Goal: Task Accomplishment & Management: Manage account settings

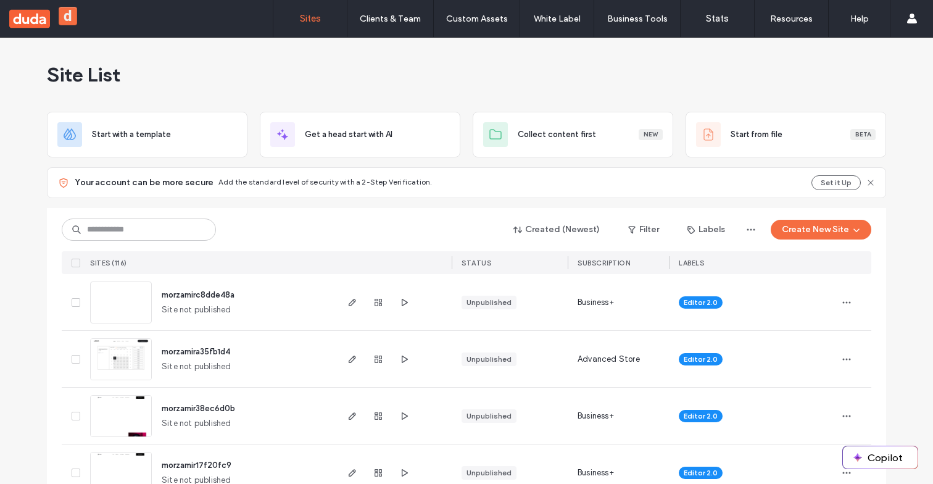
click at [202, 293] on span "morzamirc8dde48a" at bounding box center [198, 294] width 73 height 9
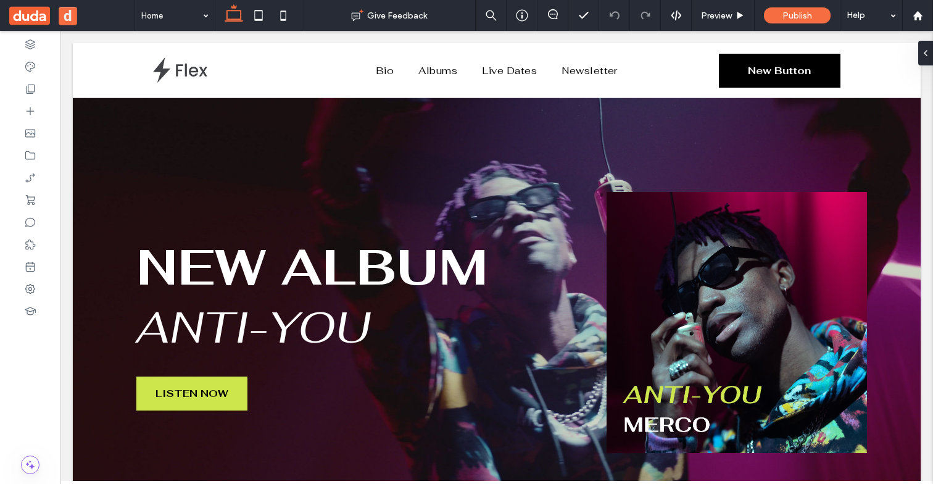
click at [75, 17] on button "d" at bounding box center [68, 16] width 19 height 19
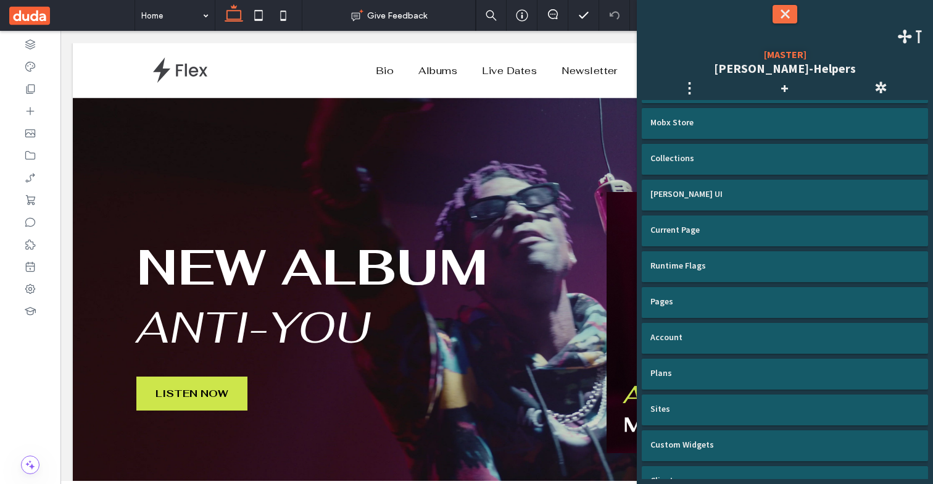
scroll to position [275, 0]
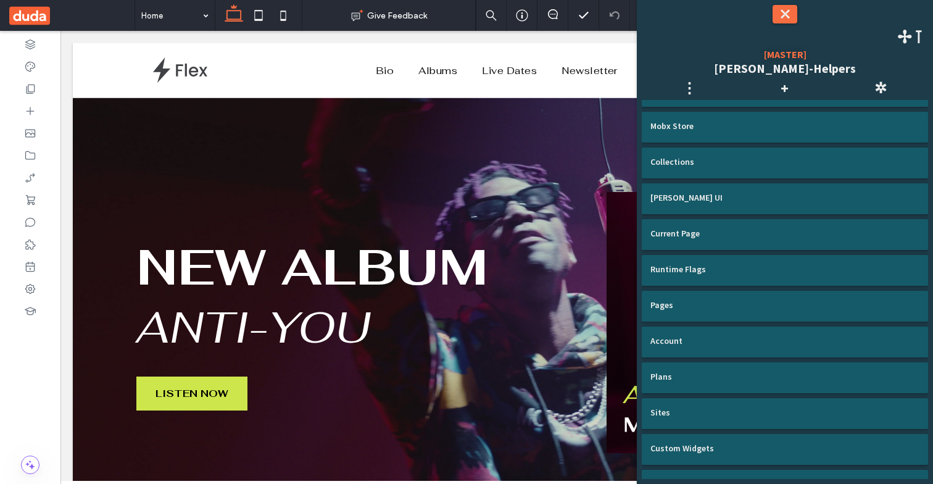
click at [784, 16] on button "⤬" at bounding box center [785, 14] width 25 height 19
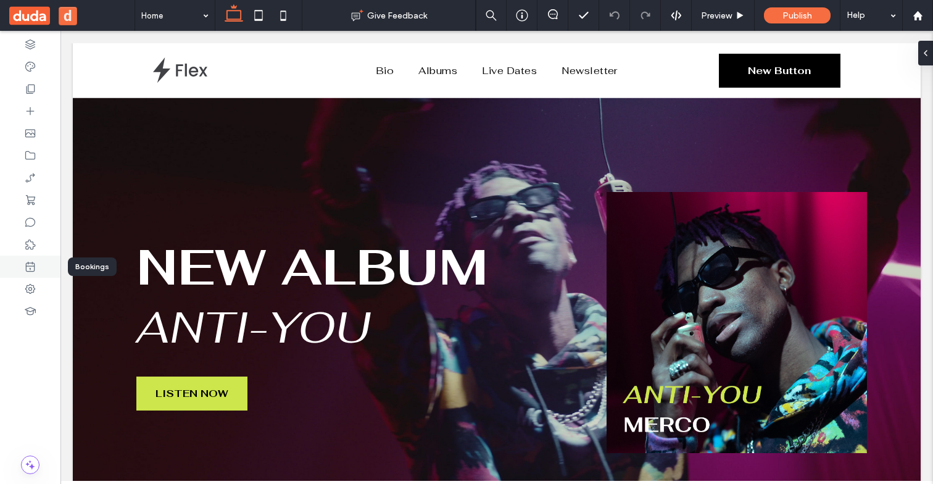
click at [33, 262] on icon at bounding box center [30, 266] width 12 height 12
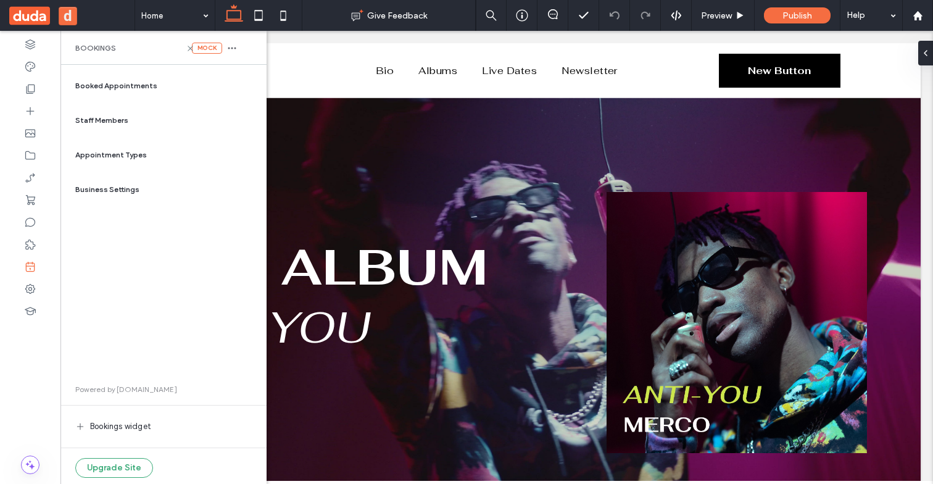
click at [152, 149] on div "Appointment Types" at bounding box center [163, 155] width 186 height 30
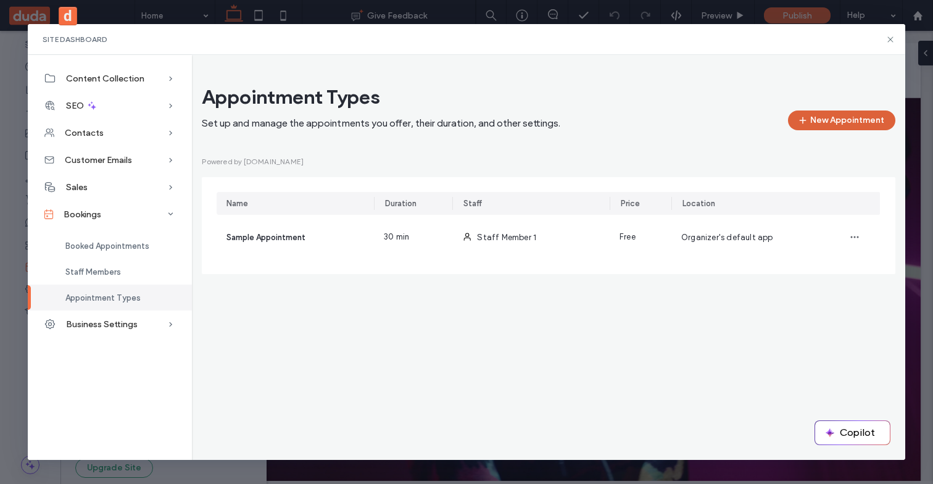
click at [879, 114] on button "New Appointment" at bounding box center [841, 120] width 107 height 20
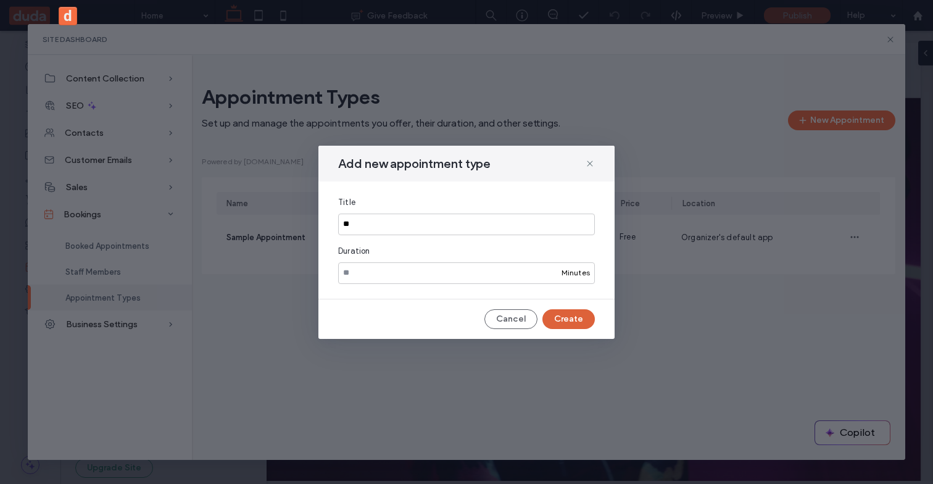
type input "**"
click at [585, 323] on button "Create" at bounding box center [569, 319] width 52 height 20
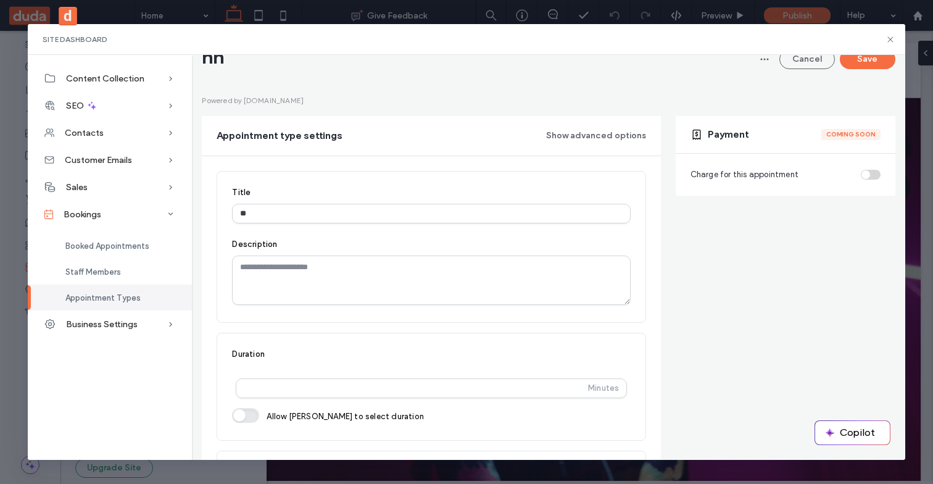
scroll to position [60, 0]
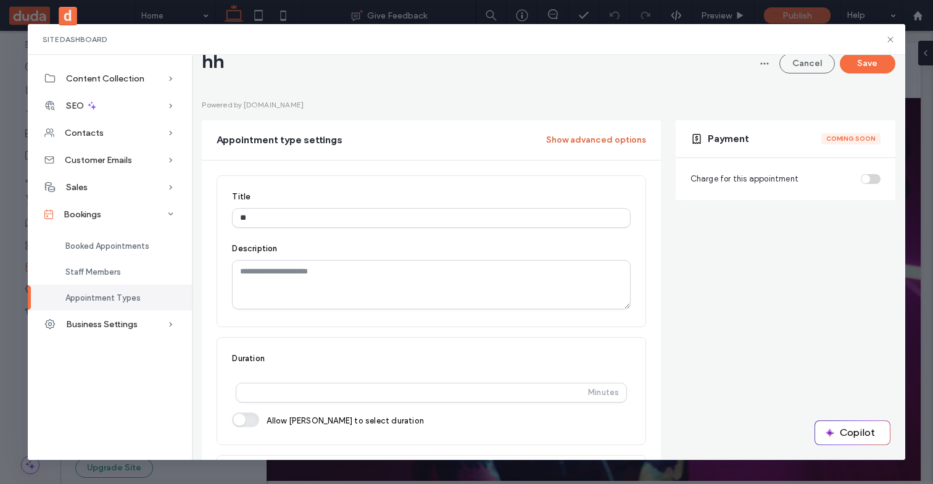
click at [605, 140] on button "Show advanced options" at bounding box center [596, 140] width 100 height 20
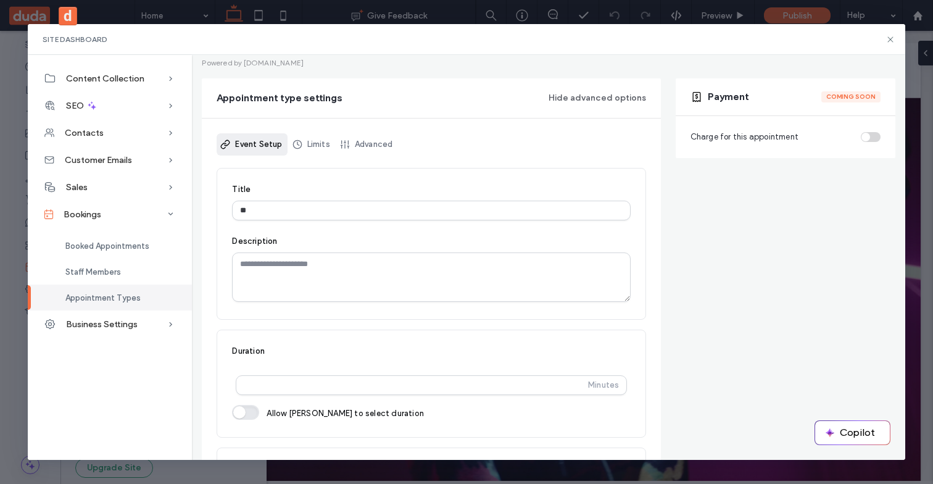
scroll to position [101, 0]
click at [373, 140] on link "Advanced" at bounding box center [367, 146] width 62 height 22
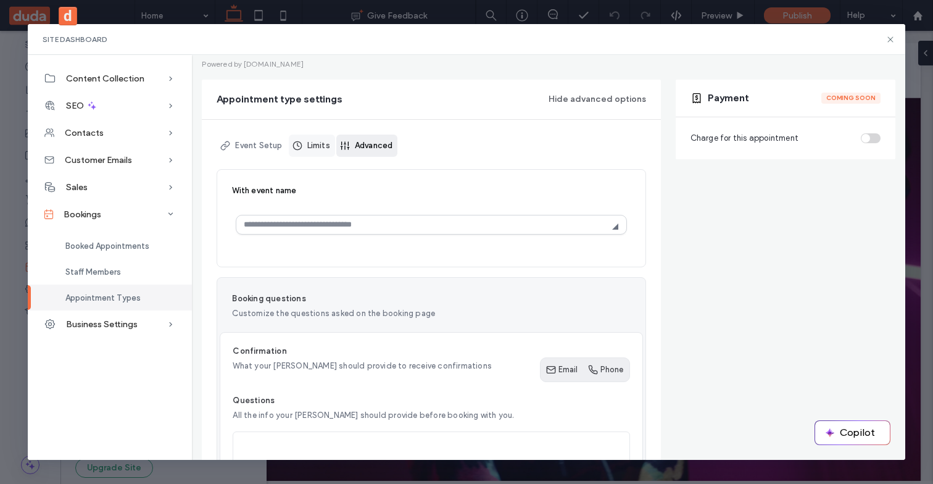
click at [314, 140] on link "Limits" at bounding box center [312, 146] width 46 height 22
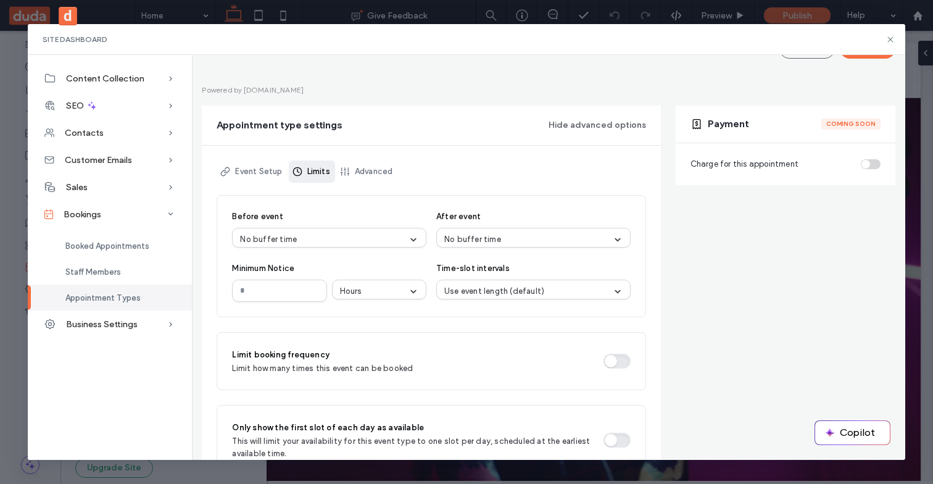
scroll to position [77, 0]
click at [378, 162] on link "Advanced" at bounding box center [367, 170] width 62 height 22
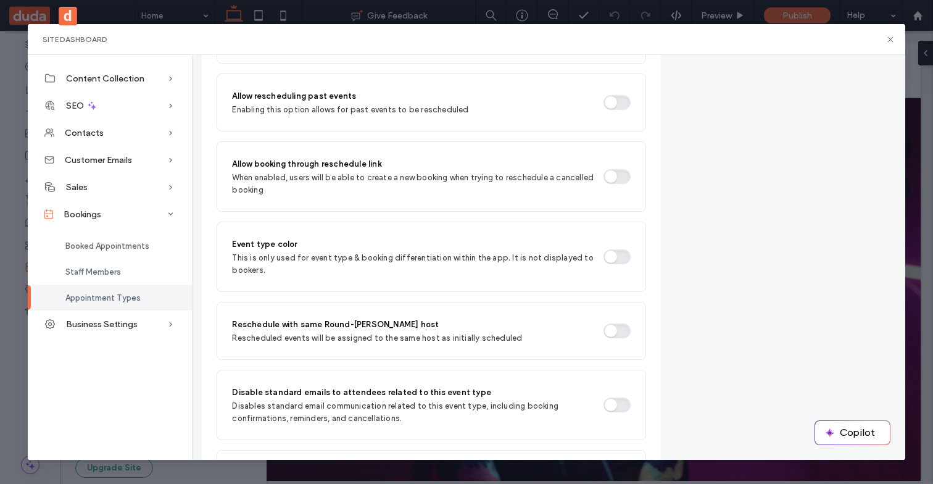
scroll to position [1568, 0]
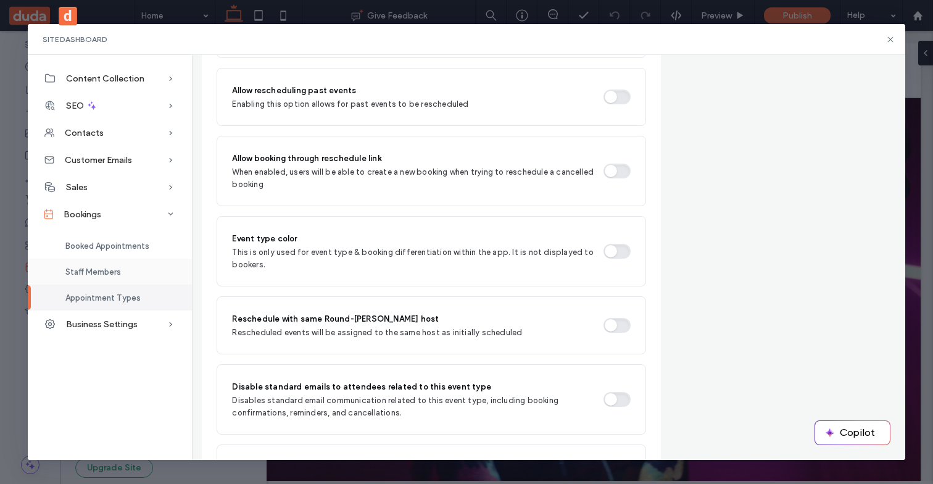
click at [87, 275] on span "Staff Members" at bounding box center [93, 271] width 56 height 9
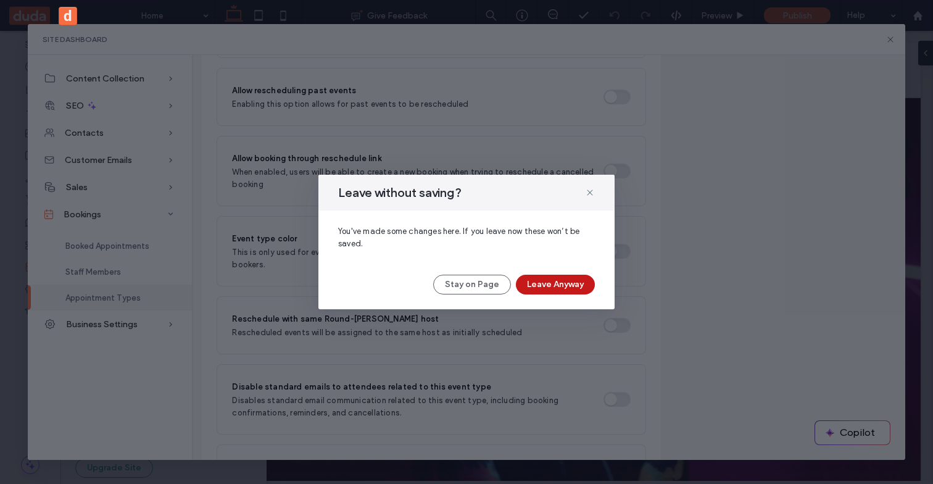
click at [549, 286] on button "Leave Anyway" at bounding box center [555, 285] width 79 height 20
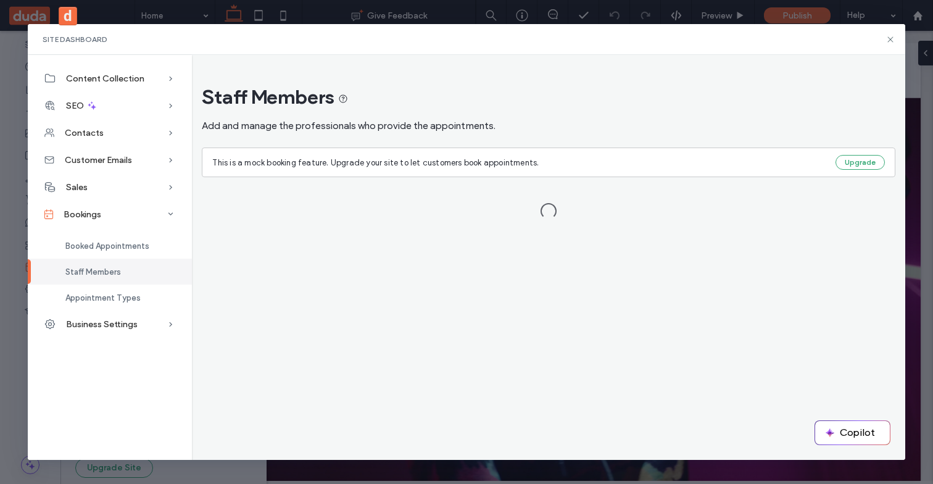
scroll to position [0, 0]
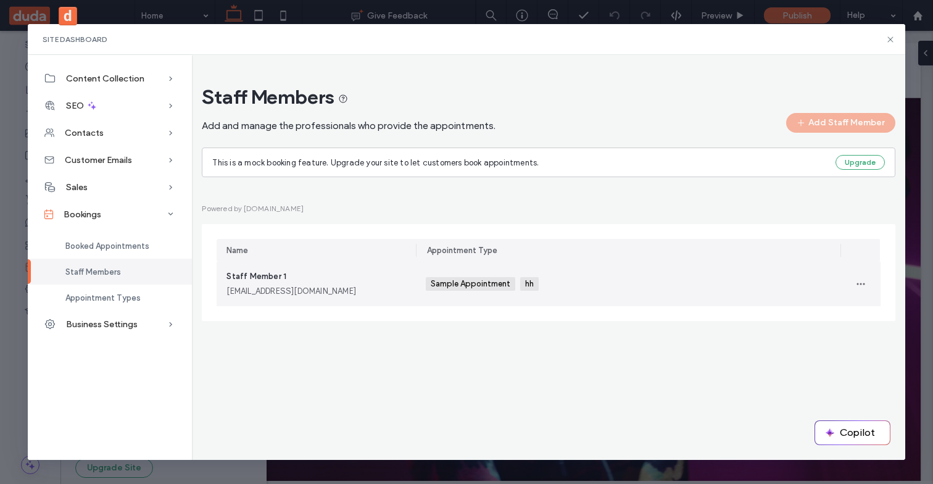
click at [390, 268] on div "Staff Member 1 staffmember1@example.com" at bounding box center [316, 284] width 199 height 44
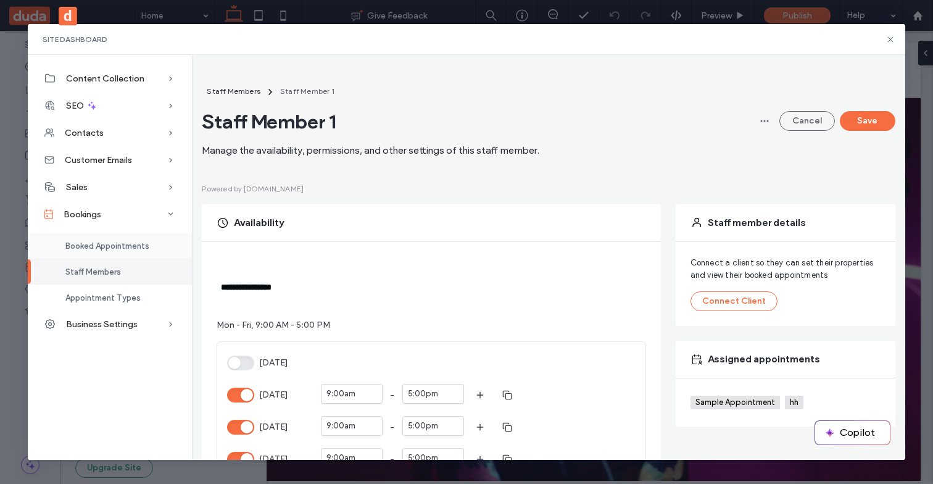
click at [120, 246] on span "Booked Appointments" at bounding box center [107, 245] width 84 height 9
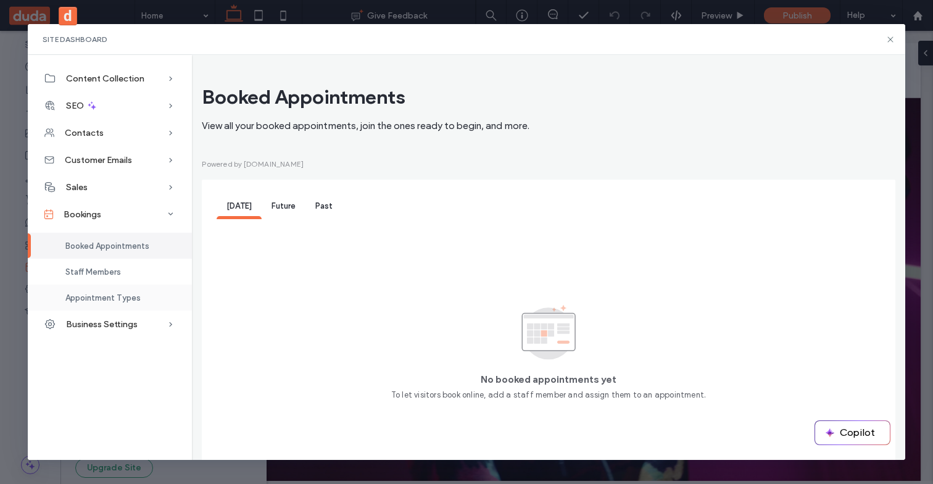
click at [133, 294] on span "Appointment Types" at bounding box center [102, 297] width 75 height 9
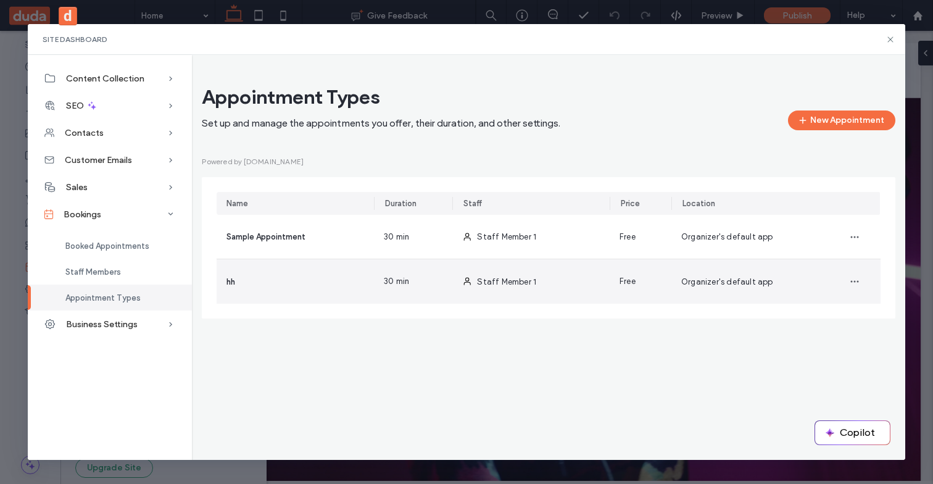
click at [294, 270] on div "hh" at bounding box center [295, 281] width 157 height 44
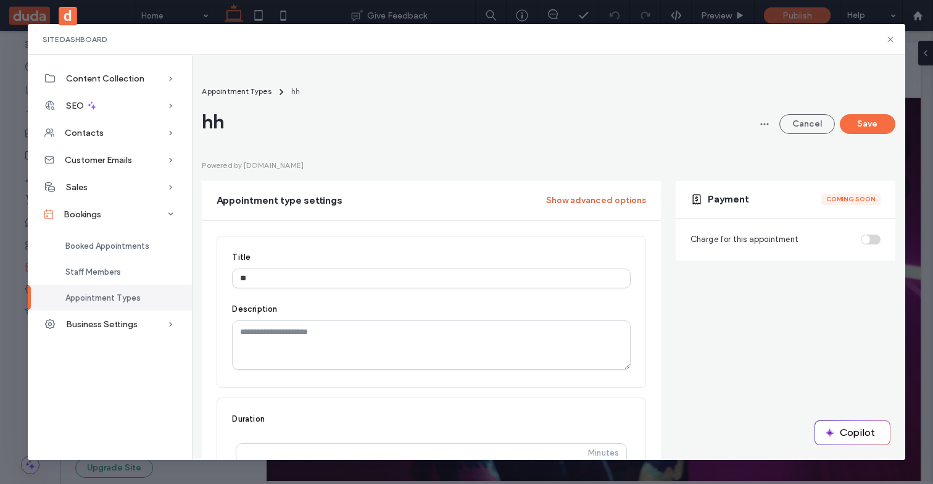
click at [562, 204] on button "Show advanced options" at bounding box center [596, 201] width 100 height 20
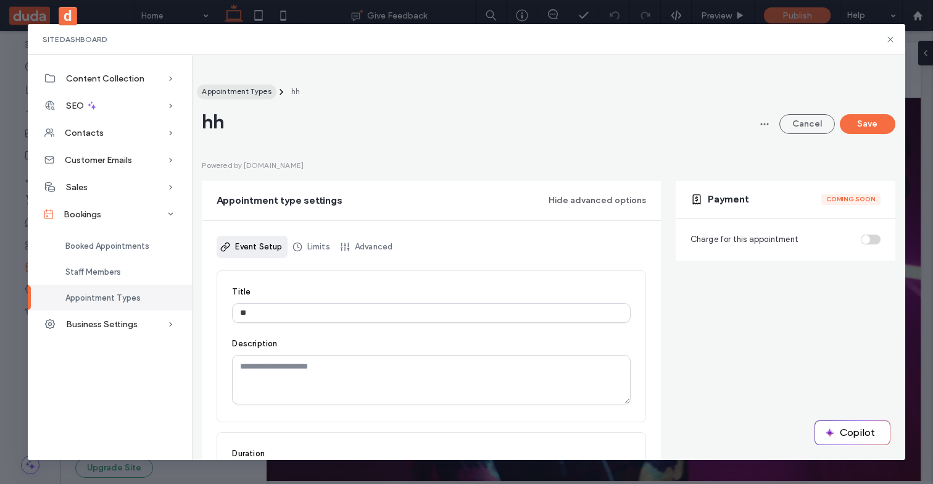
click at [251, 90] on span "Appointment Types" at bounding box center [236, 90] width 69 height 9
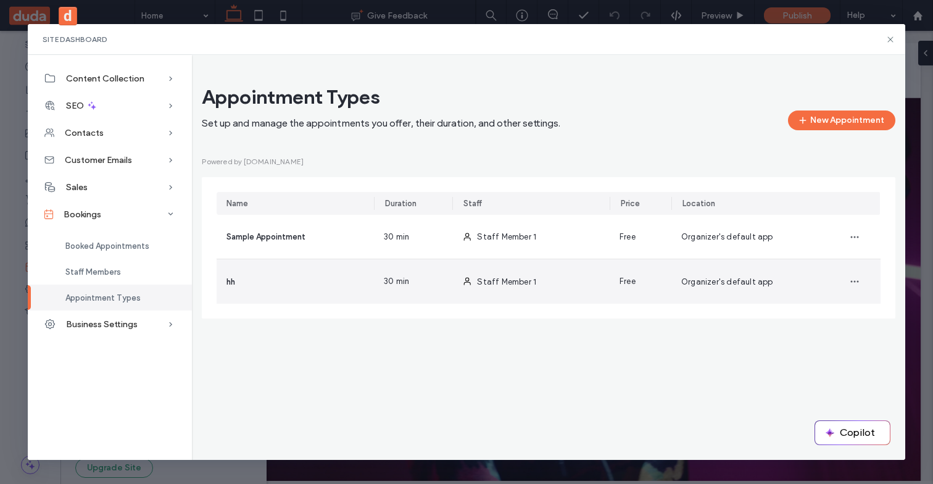
click at [815, 283] on div "Organizer's default app" at bounding box center [750, 281] width 157 height 44
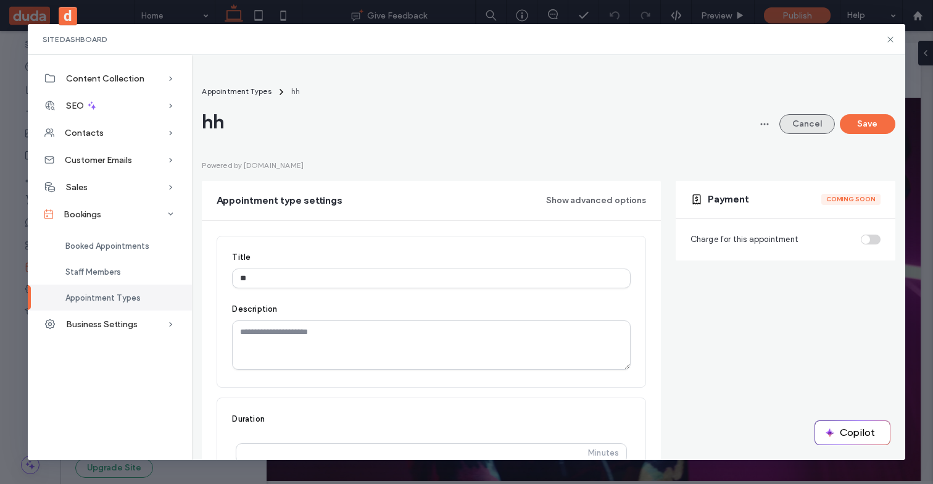
click at [806, 131] on button "Cancel" at bounding box center [808, 124] width 56 height 20
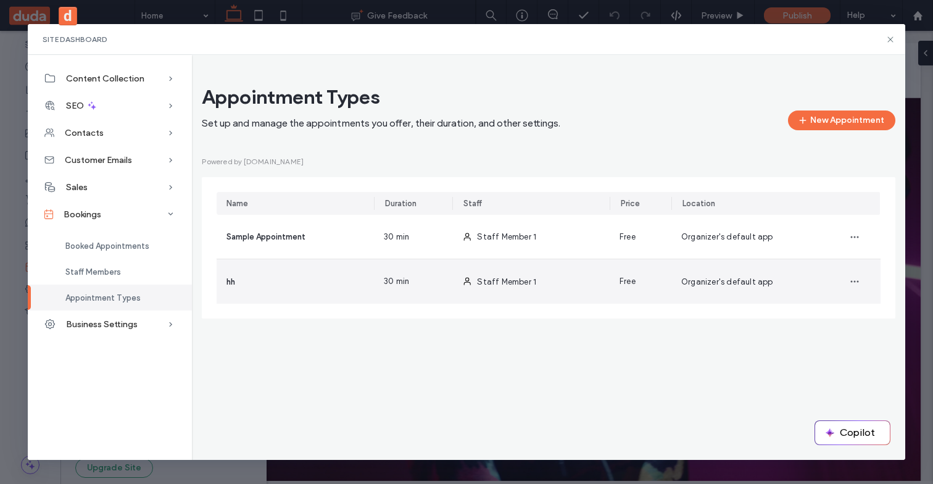
click at [797, 286] on div "Organizer's default app" at bounding box center [750, 281] width 157 height 44
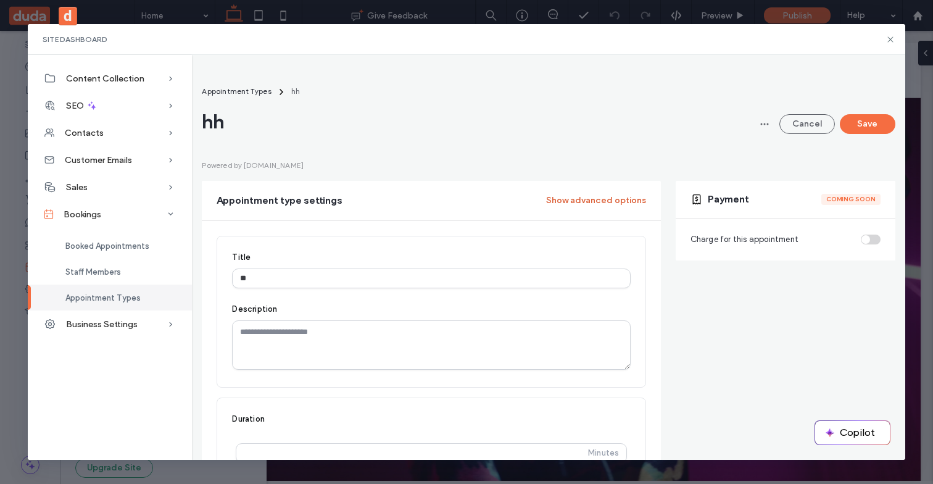
click at [620, 202] on button "Show advanced options" at bounding box center [596, 201] width 100 height 20
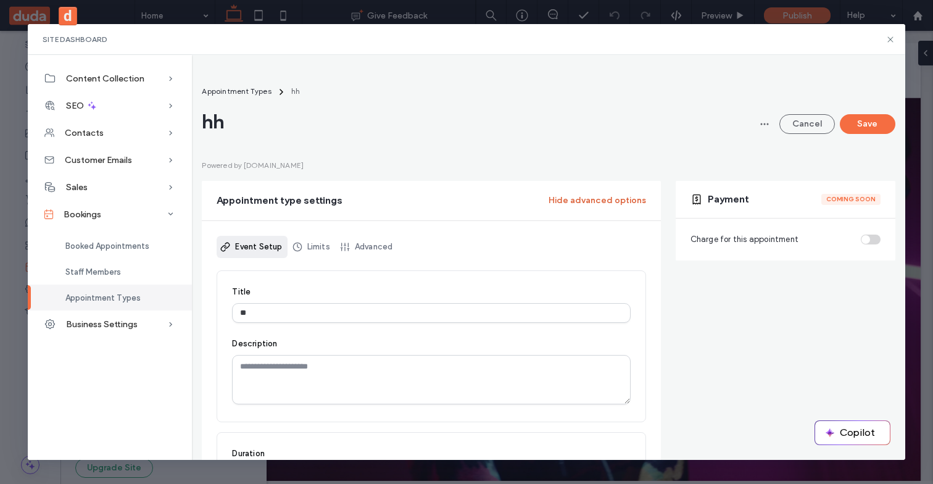
click at [571, 202] on button "Hide advanced options" at bounding box center [598, 201] width 98 height 20
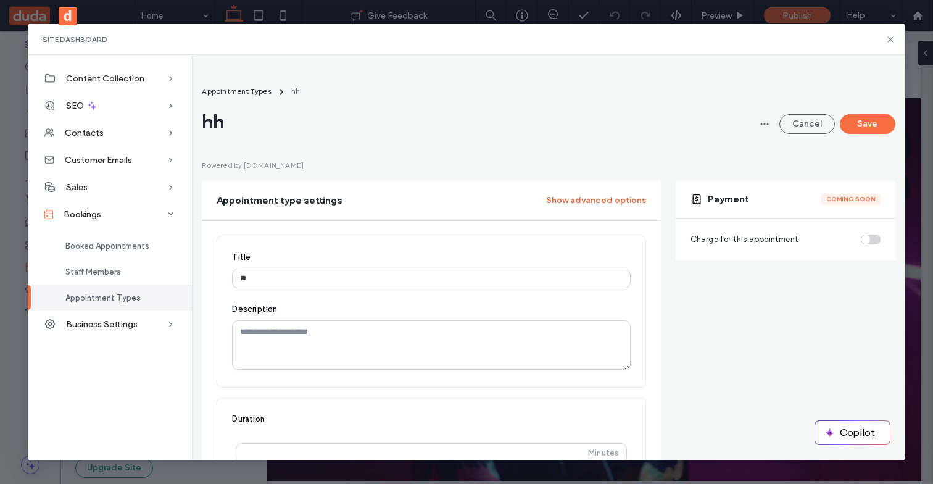
click at [571, 202] on button "Show advanced options" at bounding box center [596, 201] width 100 height 20
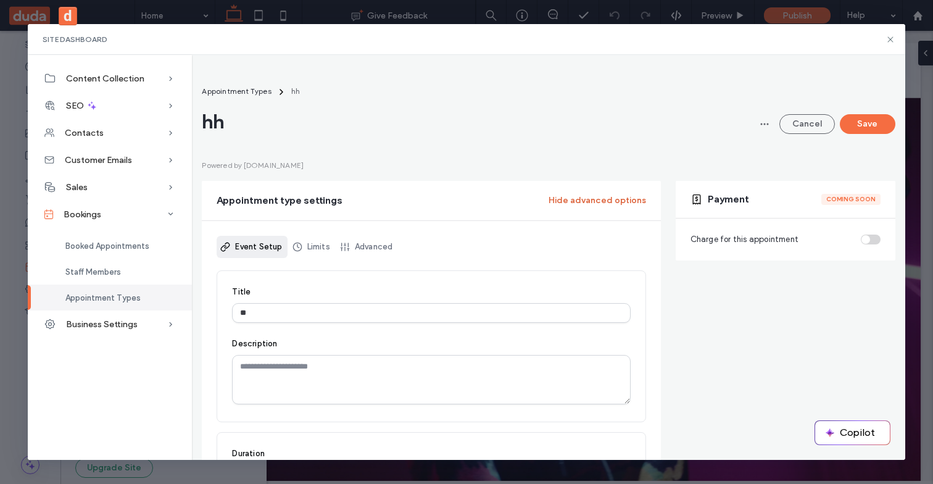
click at [573, 195] on button "Hide advanced options" at bounding box center [598, 201] width 98 height 20
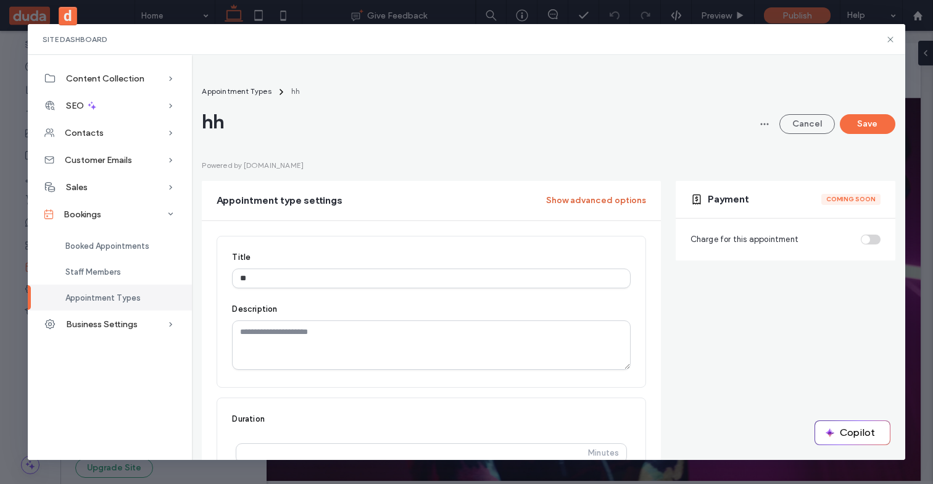
click at [573, 206] on button "Show advanced options" at bounding box center [596, 201] width 100 height 20
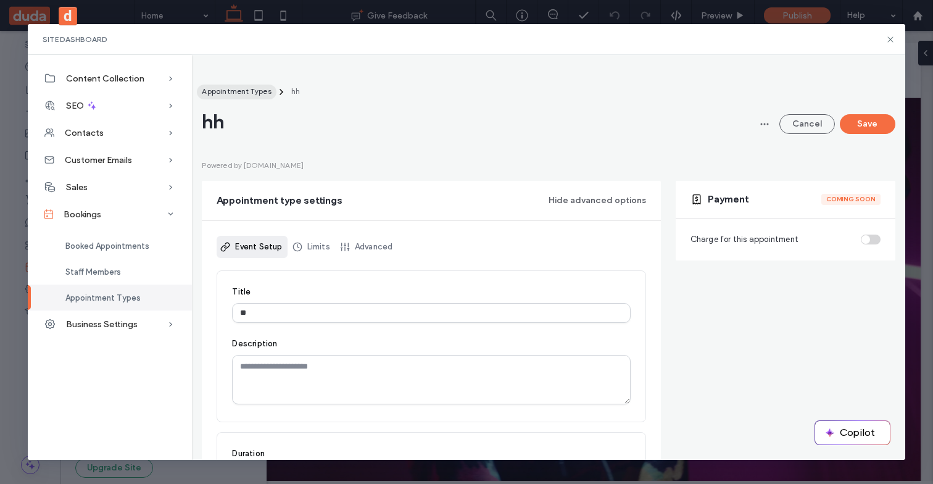
click at [249, 87] on span "Appointment Types" at bounding box center [236, 90] width 69 height 9
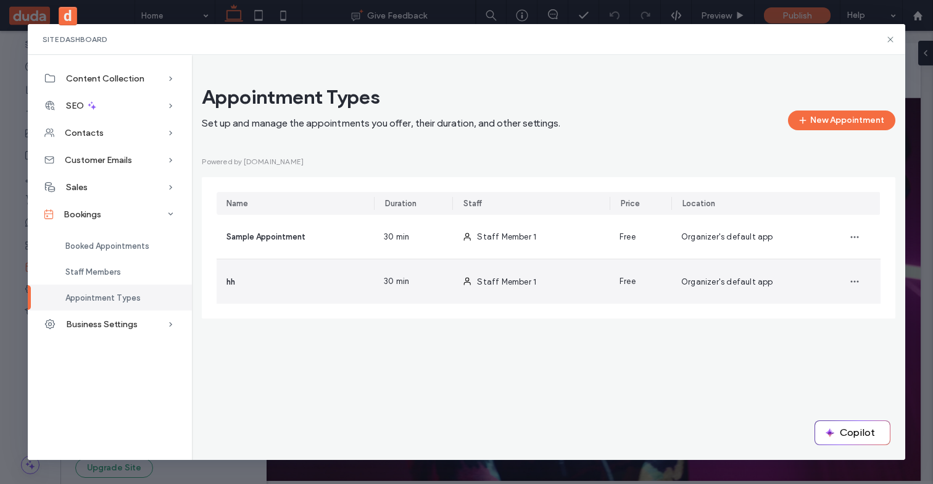
click at [790, 280] on div "Organizer's default app" at bounding box center [750, 281] width 157 height 44
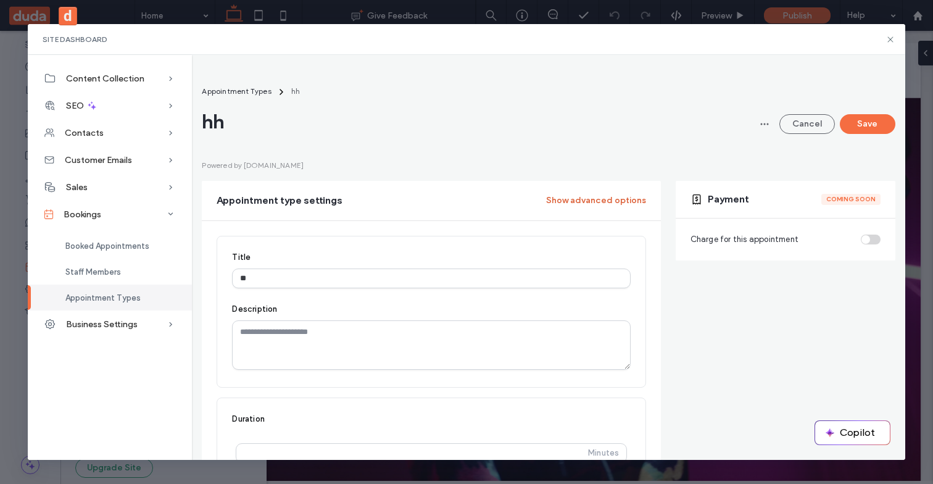
click at [624, 201] on button "Show advanced options" at bounding box center [596, 201] width 100 height 20
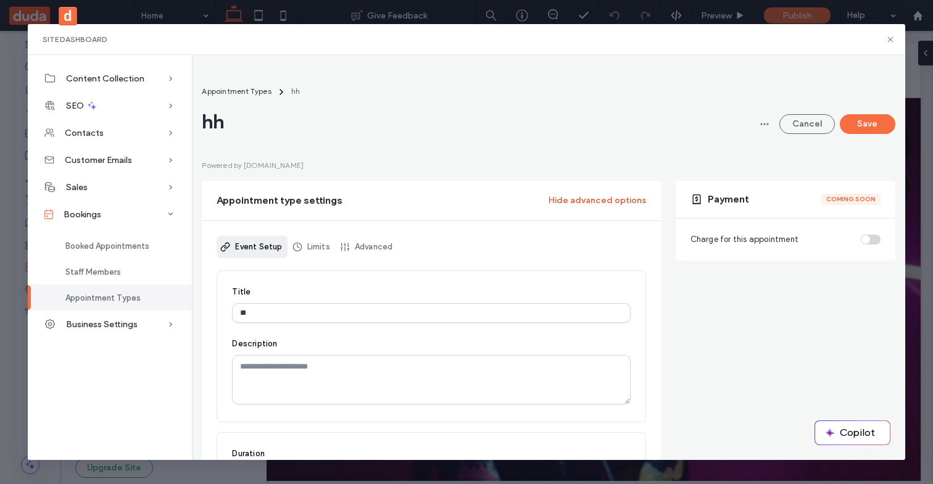
click at [625, 199] on button "Hide advanced options" at bounding box center [598, 201] width 98 height 20
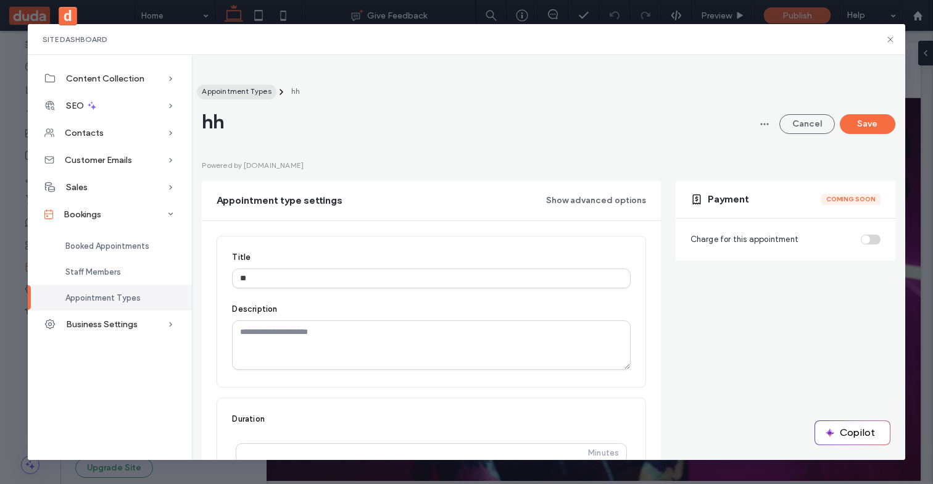
click at [231, 94] on span "Appointment Types" at bounding box center [236, 90] width 69 height 9
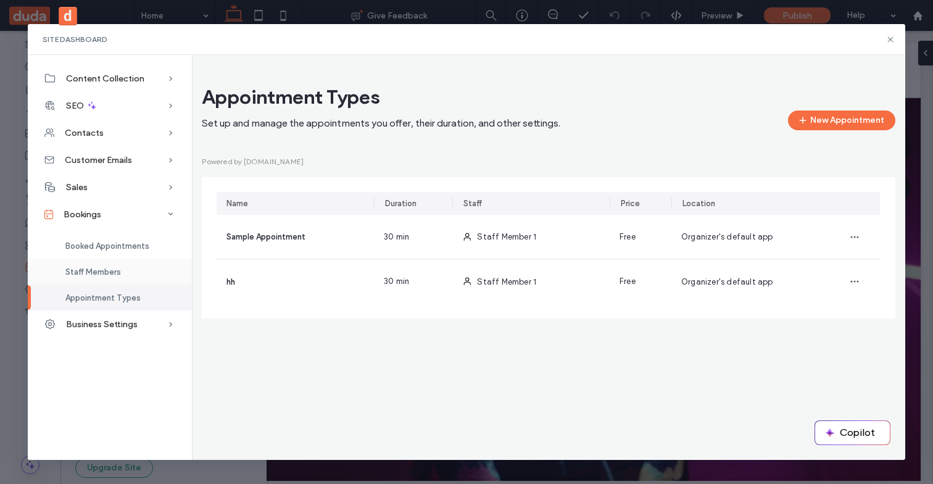
click at [107, 275] on span "Staff Members" at bounding box center [93, 271] width 56 height 9
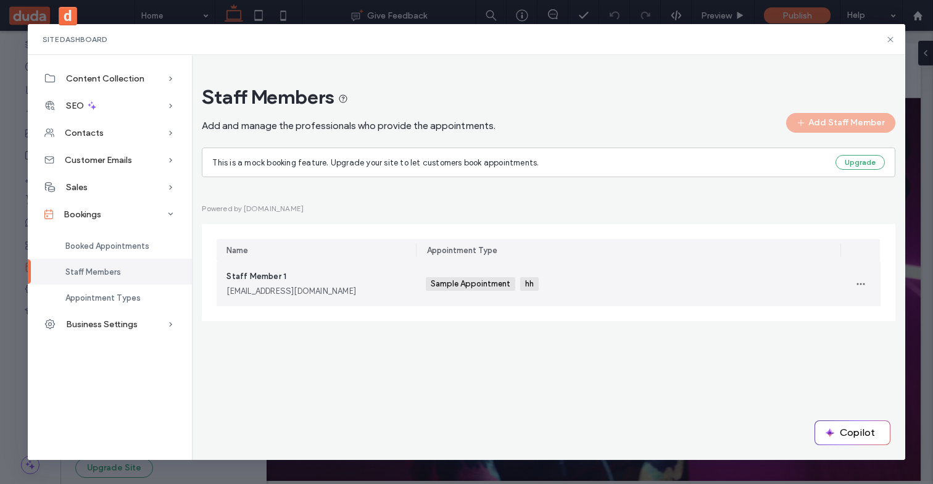
click at [288, 295] on div "[EMAIL_ADDRESS][DOMAIN_NAME]" at bounding box center [317, 291] width 180 height 12
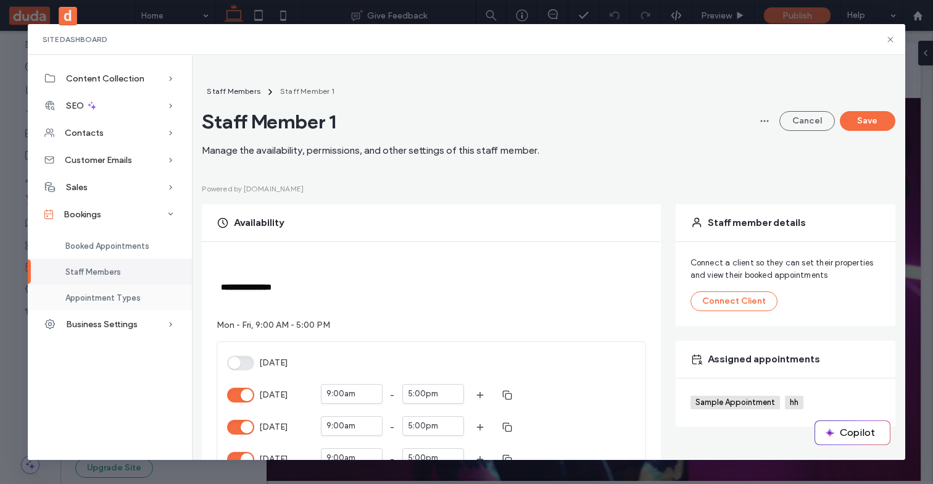
click at [69, 301] on span "Appointment Types" at bounding box center [102, 297] width 75 height 9
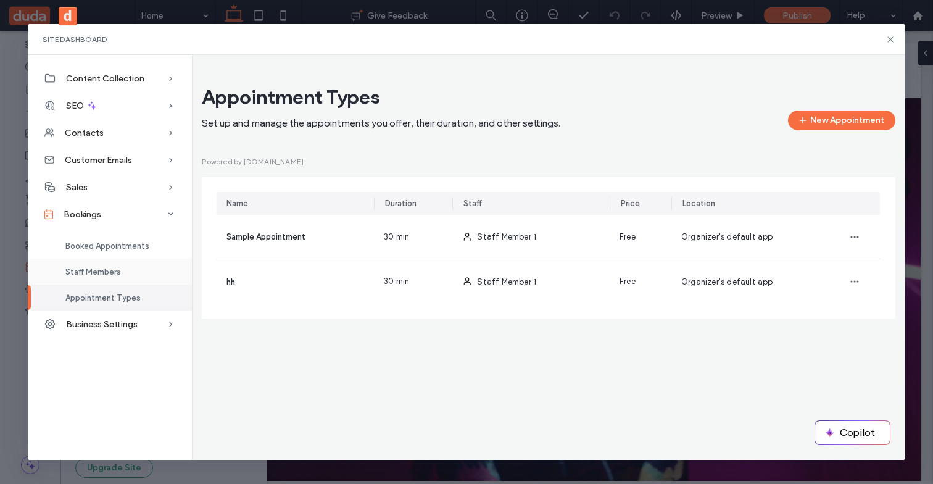
click at [80, 270] on span "Staff Members" at bounding box center [93, 271] width 56 height 9
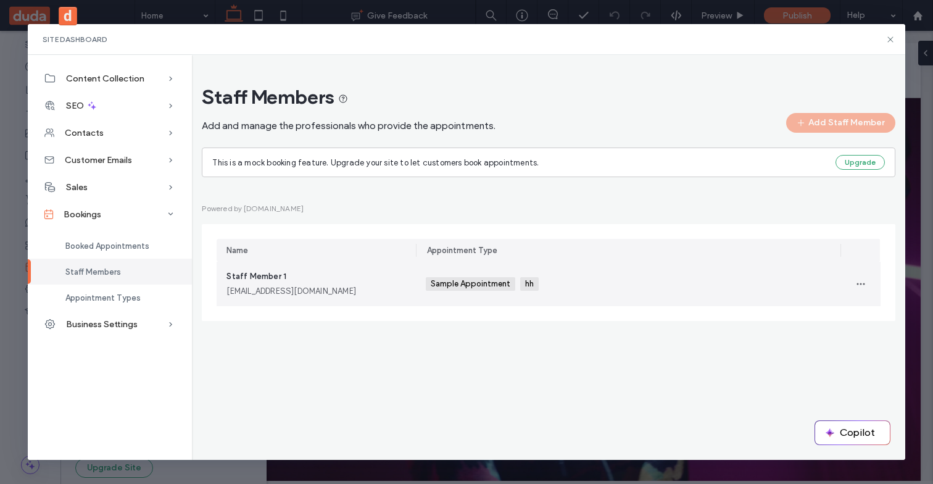
click at [475, 283] on span "Sample Appointment" at bounding box center [472, 284] width 82 height 10
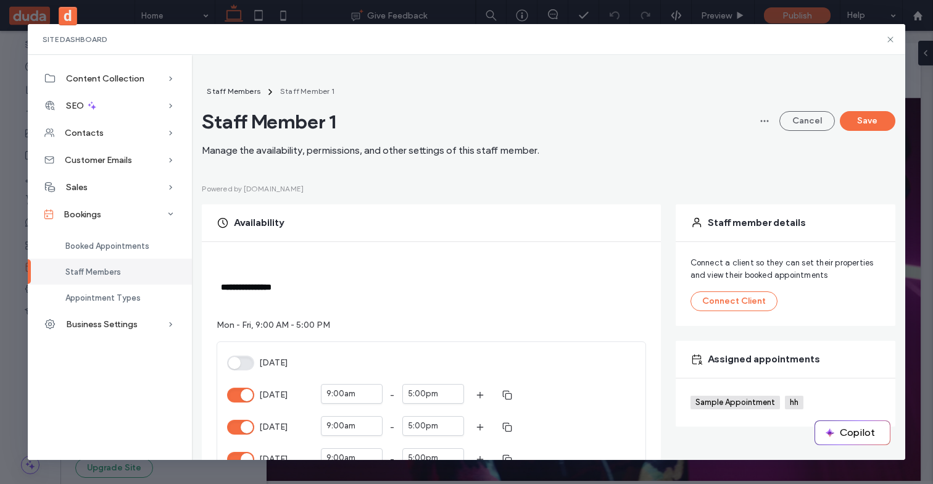
click at [742, 402] on span "Sample Appointment" at bounding box center [737, 403] width 82 height 10
click at [108, 294] on span "Appointment Types" at bounding box center [102, 297] width 75 height 9
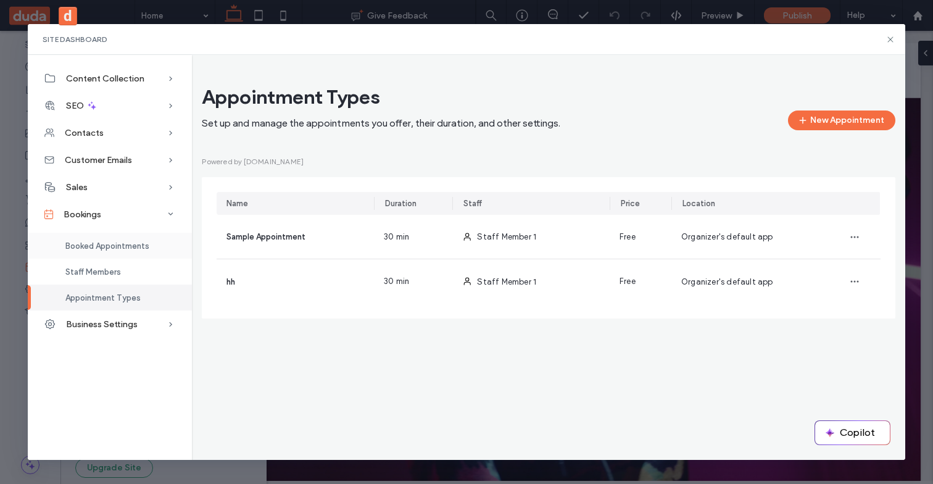
click at [105, 248] on span "Booked Appointments" at bounding box center [107, 245] width 84 height 9
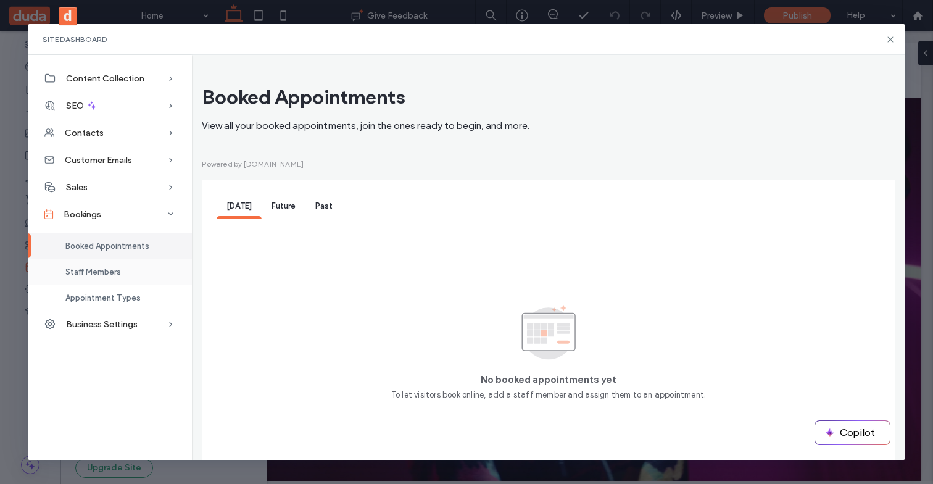
click at [122, 270] on div "Staff Members" at bounding box center [110, 272] width 164 height 26
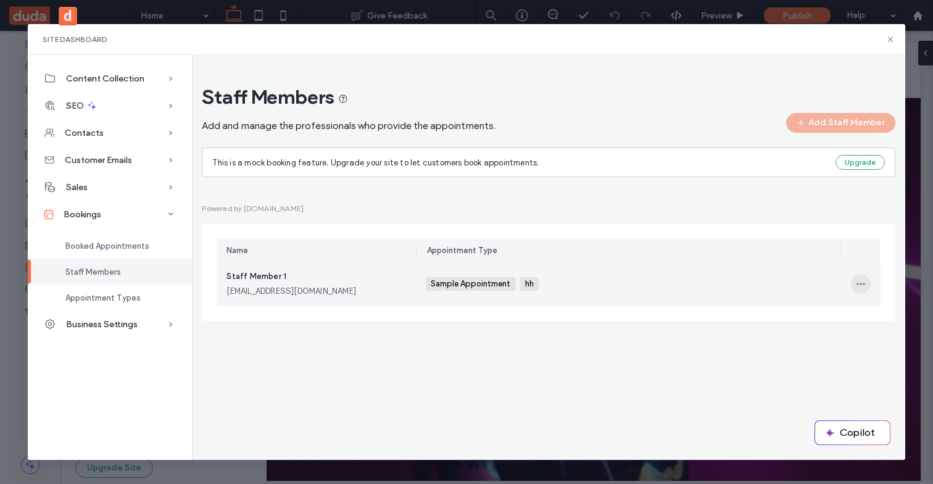
click at [868, 282] on span "button" at bounding box center [861, 284] width 20 height 20
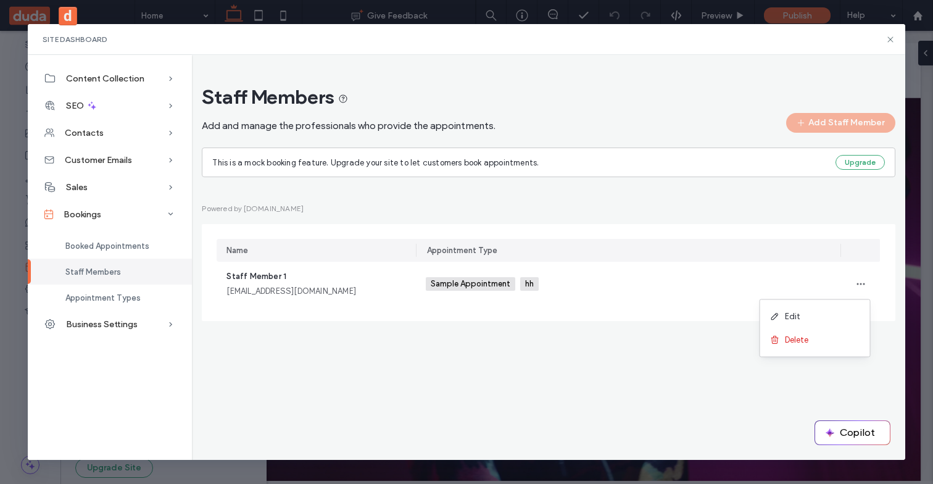
click at [577, 248] on div "Appointment Type" at bounding box center [630, 250] width 423 height 23
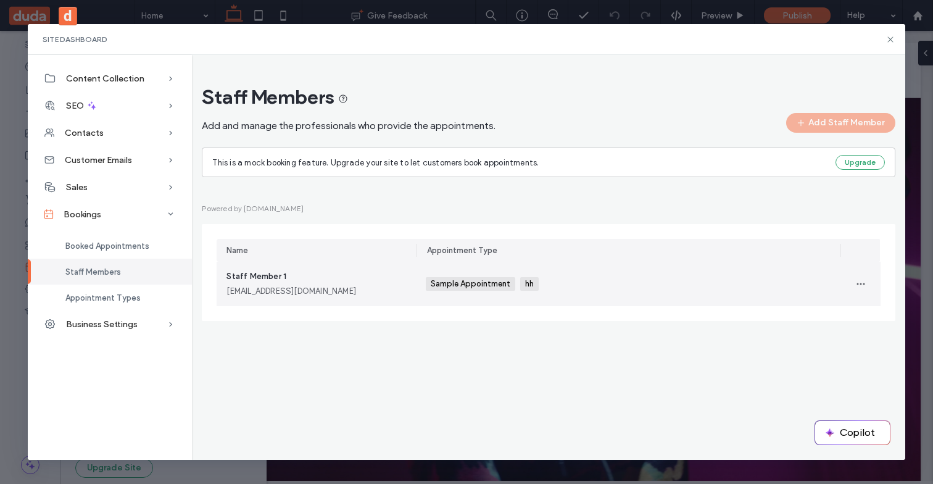
click at [605, 282] on div "Sample Appointment hh +0 Sample Appointment hh +0" at bounding box center [629, 284] width 406 height 44
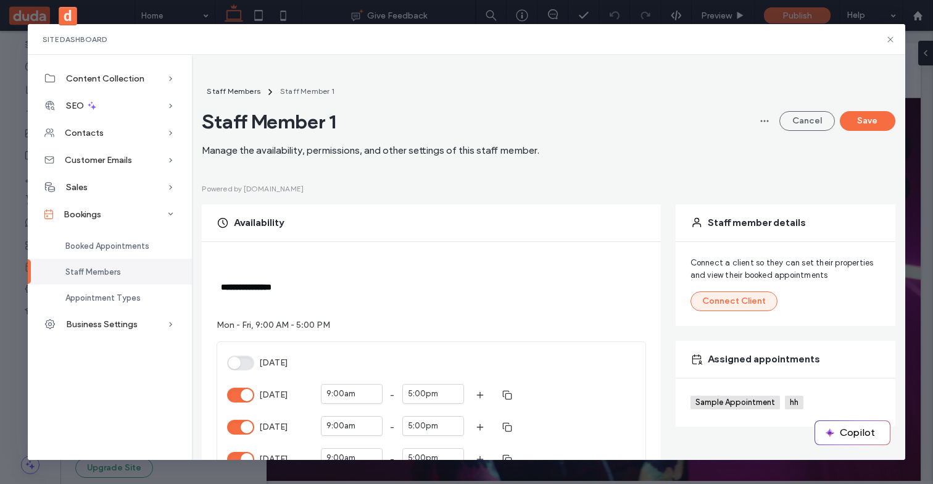
click at [715, 307] on button "Connect Client" at bounding box center [734, 301] width 87 height 20
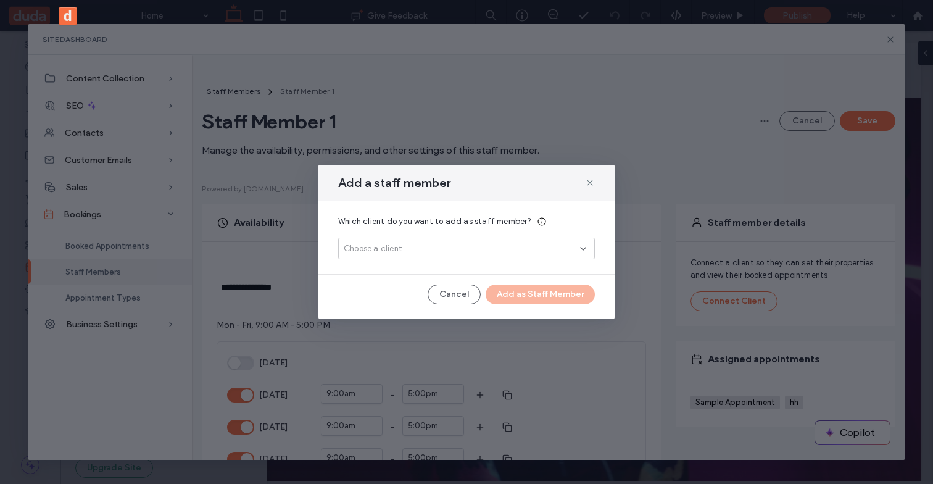
click at [530, 245] on div "Choose a client" at bounding box center [462, 249] width 236 height 12
click at [475, 289] on button "Add New" at bounding box center [466, 292] width 57 height 15
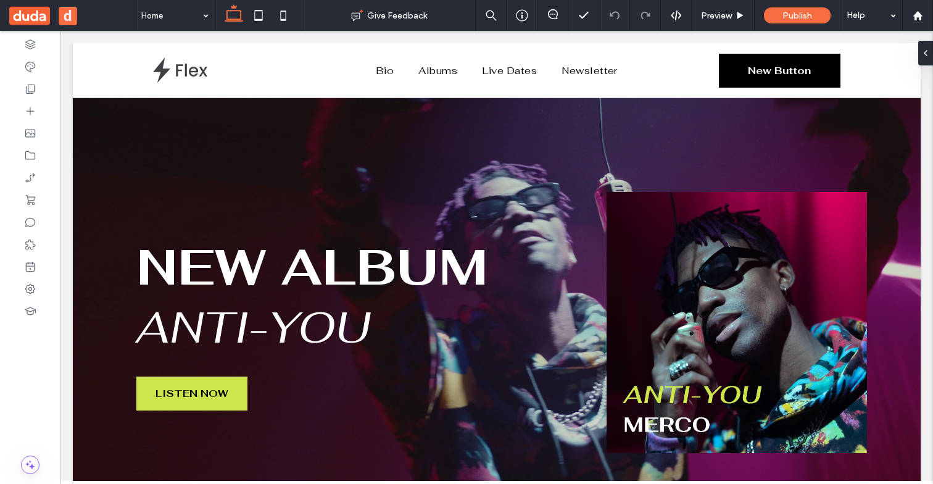
click at [70, 15] on button "d" at bounding box center [68, 16] width 19 height 19
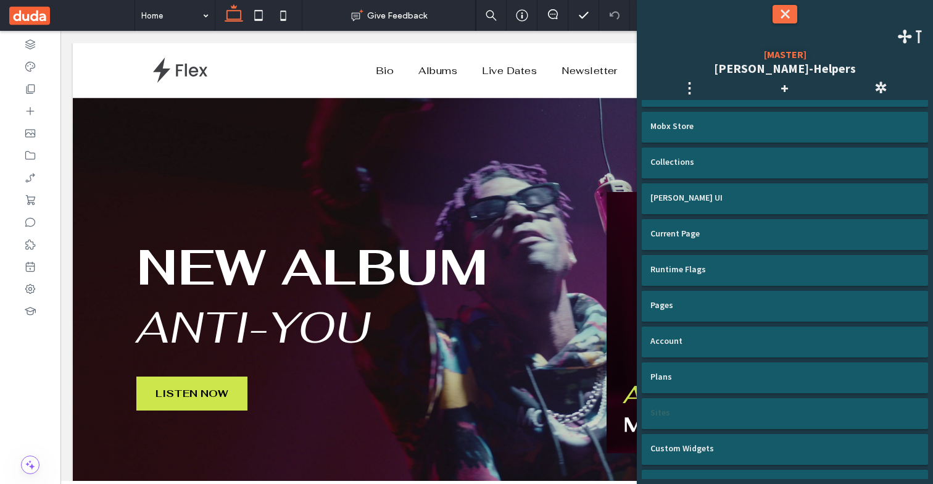
scroll to position [367, 0]
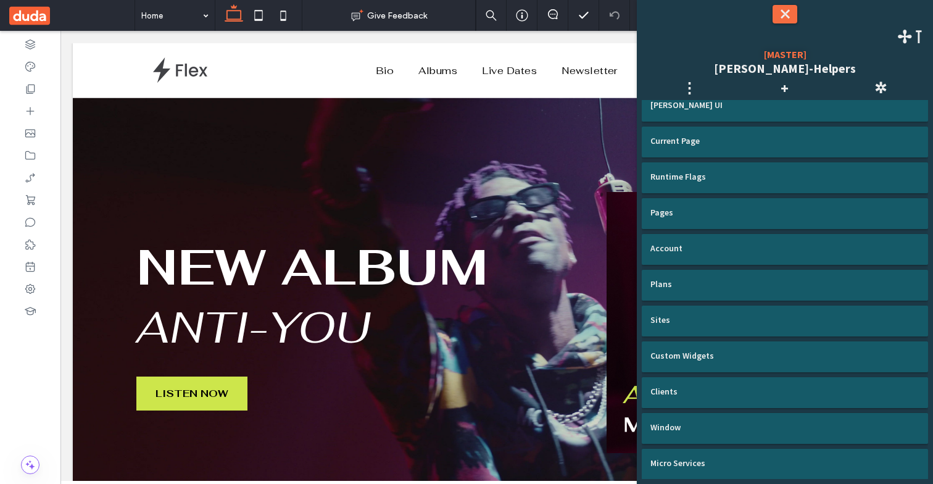
click at [673, 400] on div "Clients" at bounding box center [785, 392] width 286 height 31
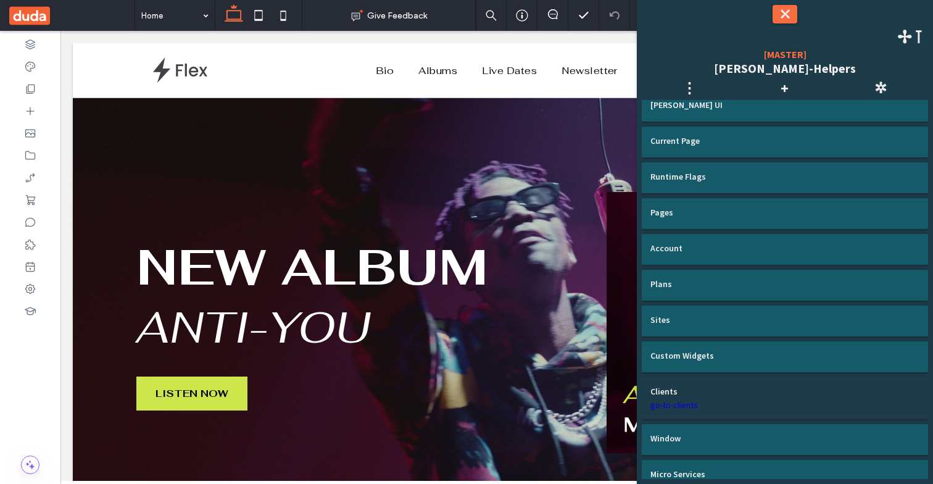
scroll to position [378, 0]
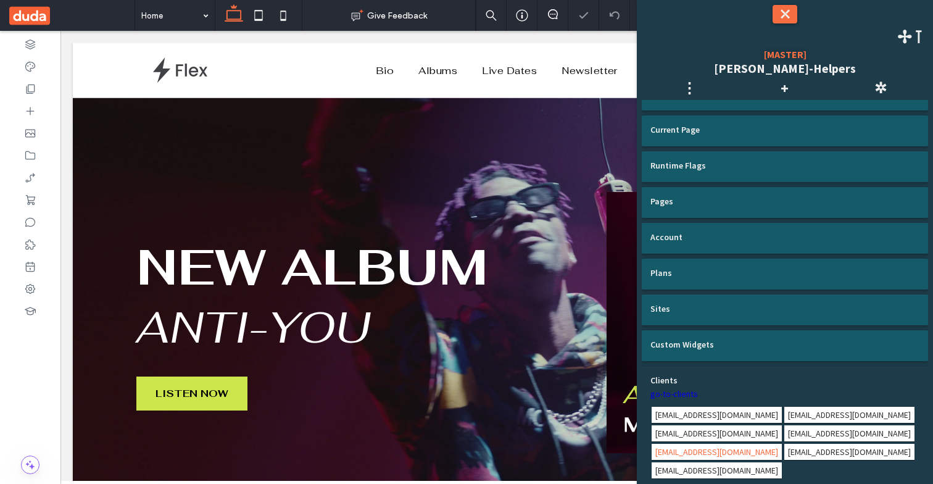
click at [765, 444] on span "[EMAIL_ADDRESS][DOMAIN_NAME]" at bounding box center [717, 452] width 130 height 16
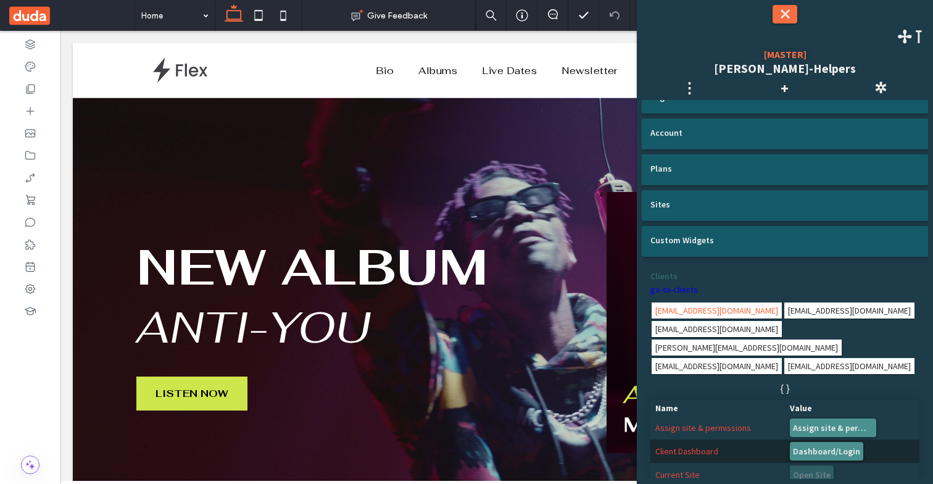
scroll to position [490, 0]
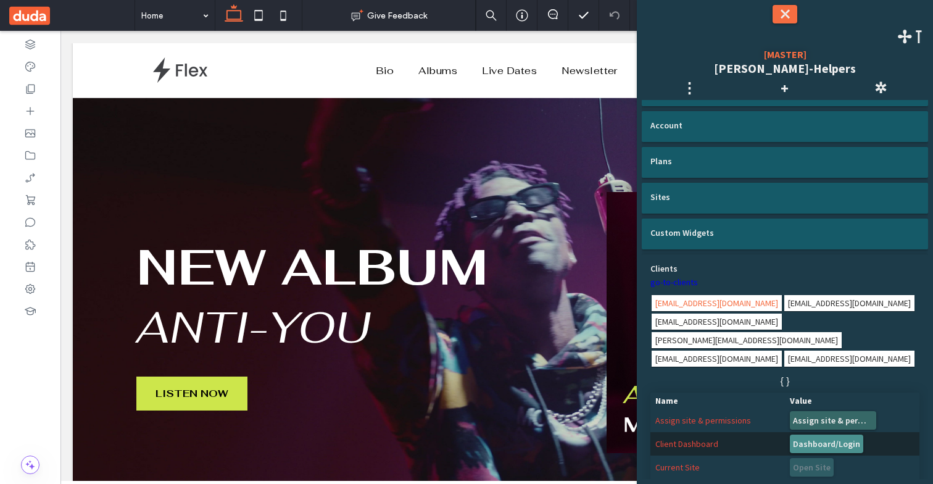
click at [857, 419] on button "Assign site & permissions" at bounding box center [833, 420] width 86 height 19
click at [31, 265] on icon at bounding box center [30, 266] width 12 height 12
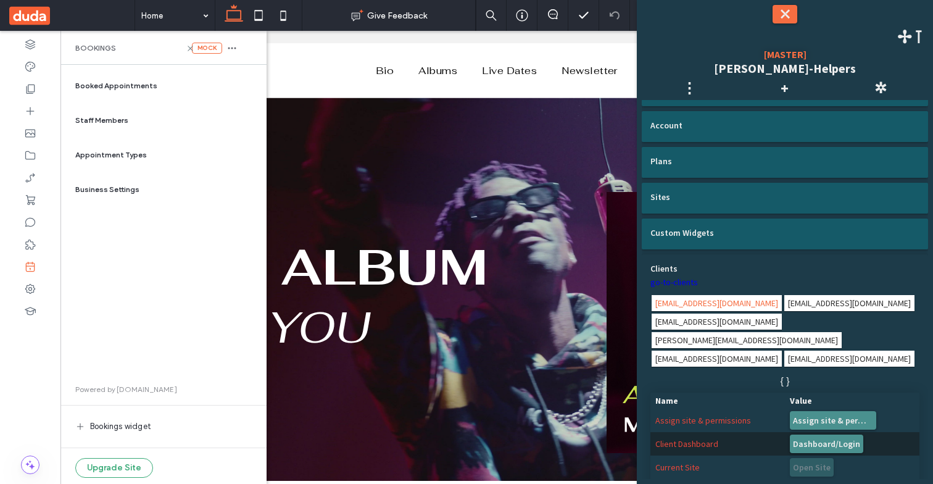
click at [125, 155] on span "Appointment Types" at bounding box center [111, 154] width 72 height 11
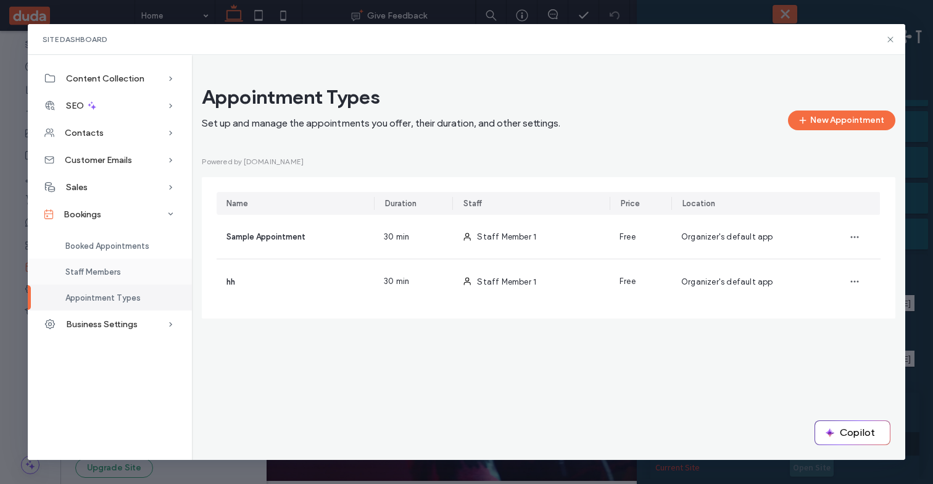
click at [80, 274] on span "Staff Members" at bounding box center [93, 271] width 56 height 9
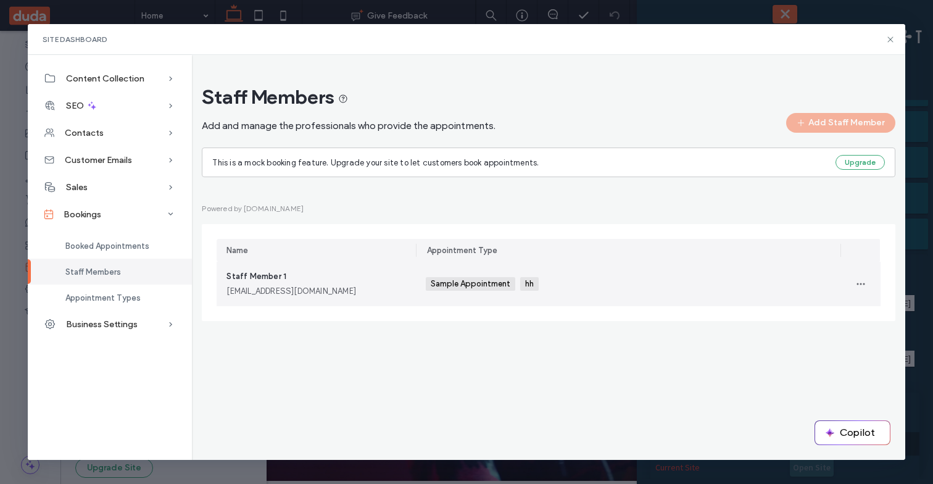
click at [370, 287] on div "[EMAIL_ADDRESS][DOMAIN_NAME]" at bounding box center [317, 291] width 180 height 12
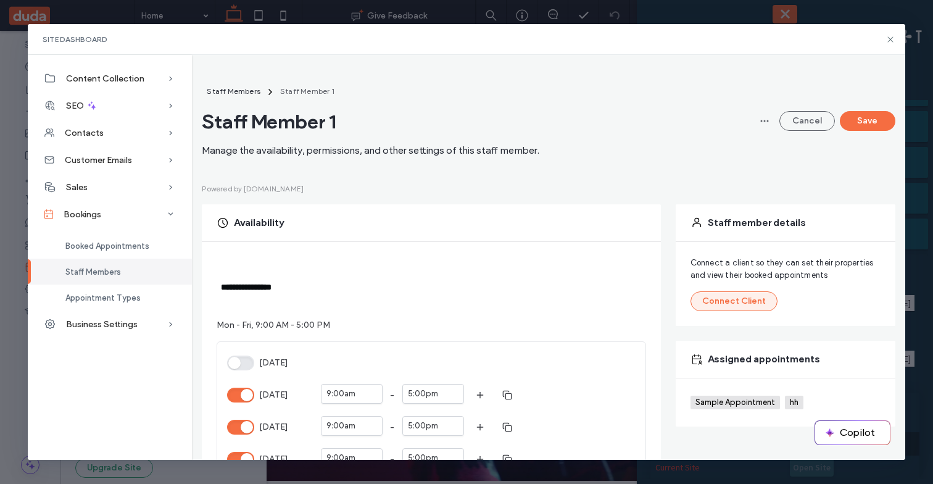
click at [749, 303] on button "Connect Client" at bounding box center [734, 301] width 87 height 20
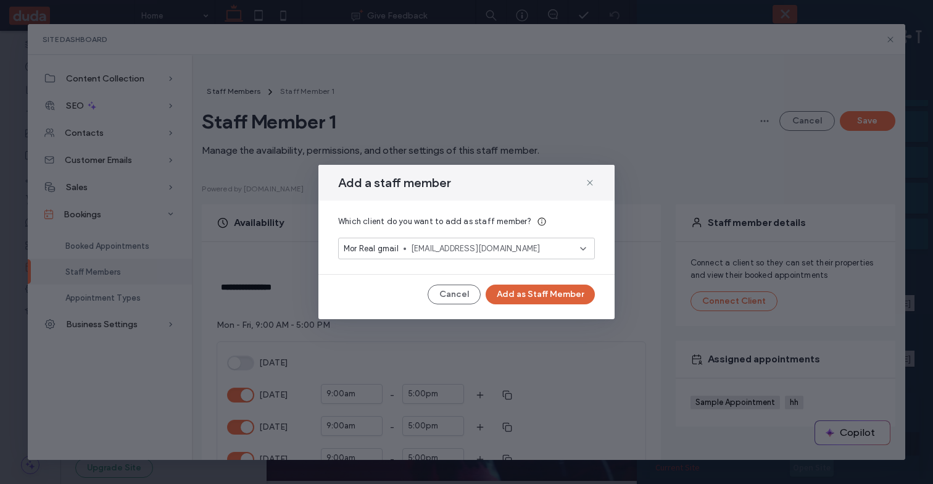
click at [560, 293] on button "Add as Staff Member" at bounding box center [540, 295] width 109 height 20
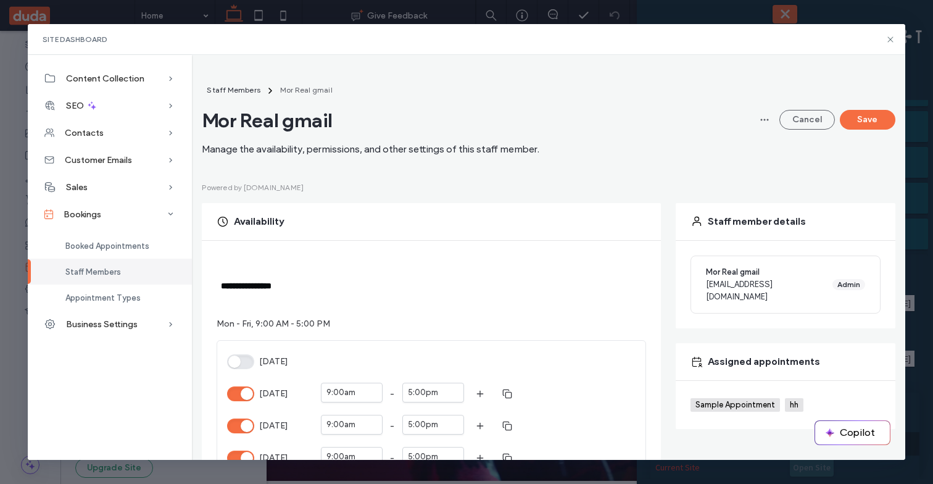
scroll to position [0, 0]
click at [888, 40] on icon at bounding box center [891, 40] width 10 height 10
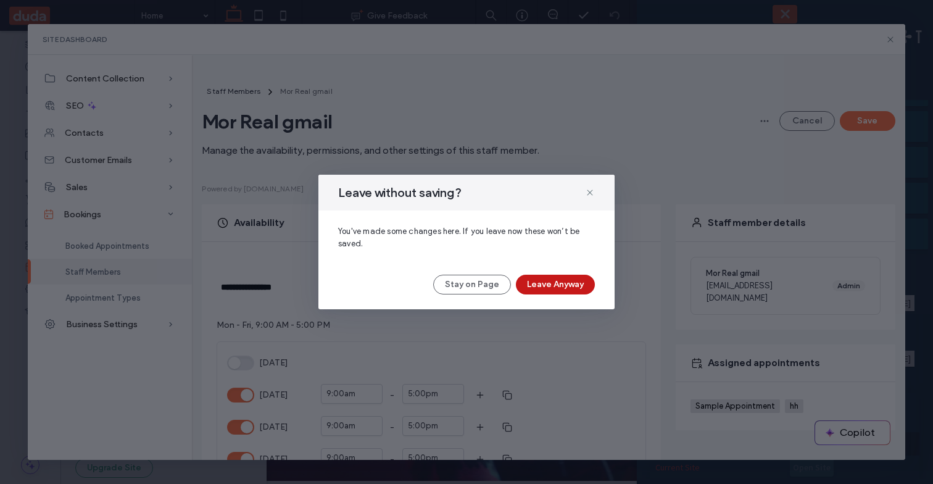
click at [567, 283] on button "Leave Anyway" at bounding box center [555, 285] width 79 height 20
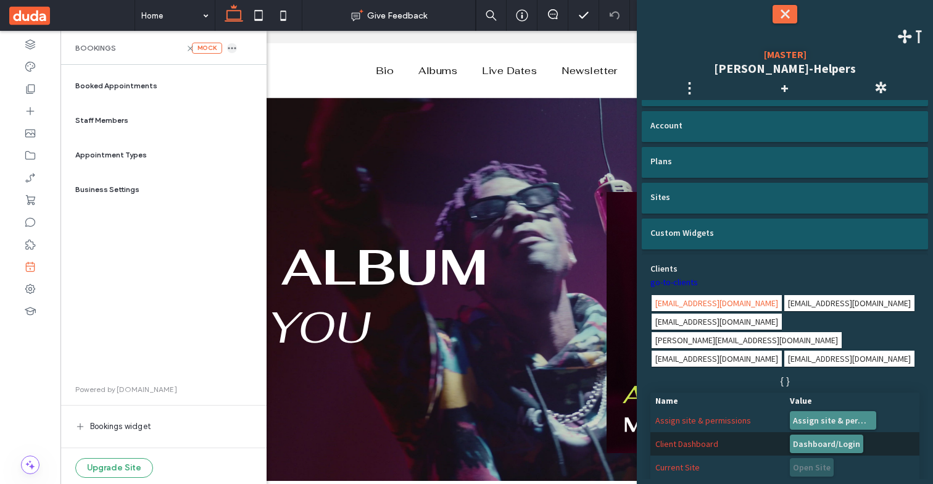
click at [236, 48] on icon "button" at bounding box center [232, 48] width 10 height 10
click at [276, 57] on span "Delete" at bounding box center [264, 60] width 24 height 12
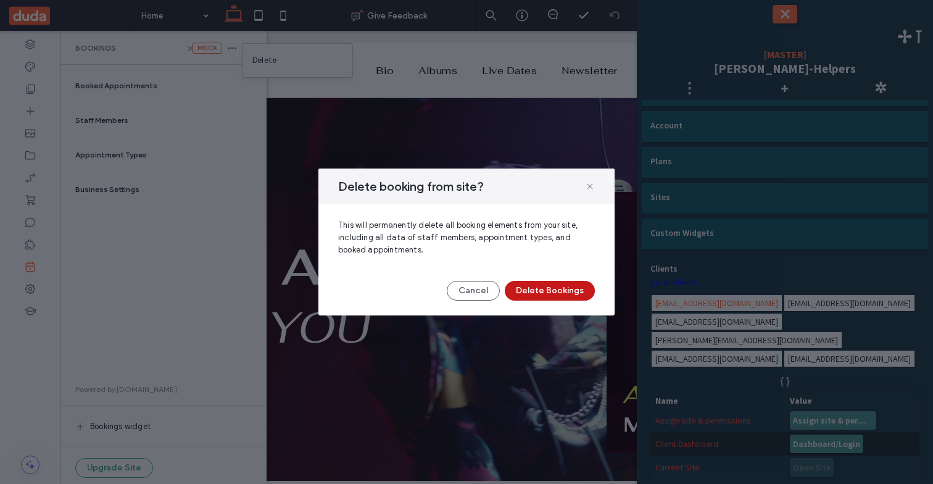
click at [542, 288] on button "Delete Bookings" at bounding box center [550, 291] width 90 height 20
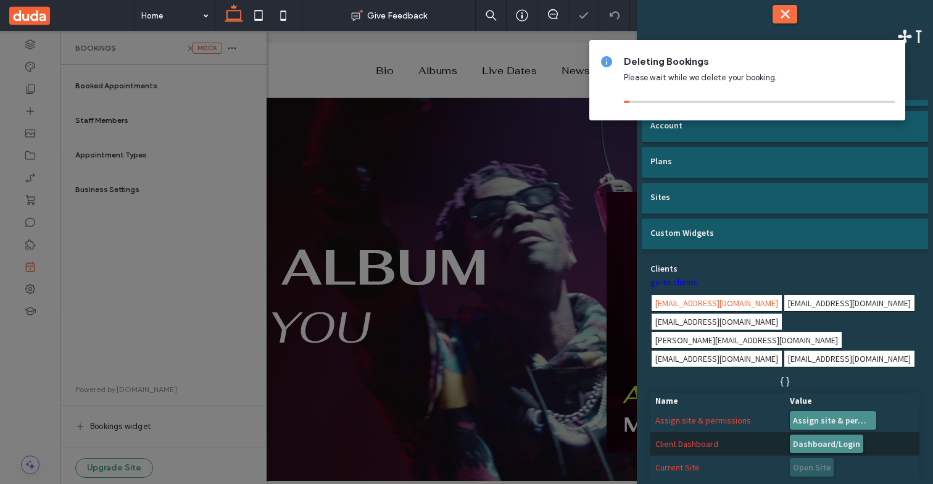
click at [544, 290] on div at bounding box center [466, 242] width 933 height 484
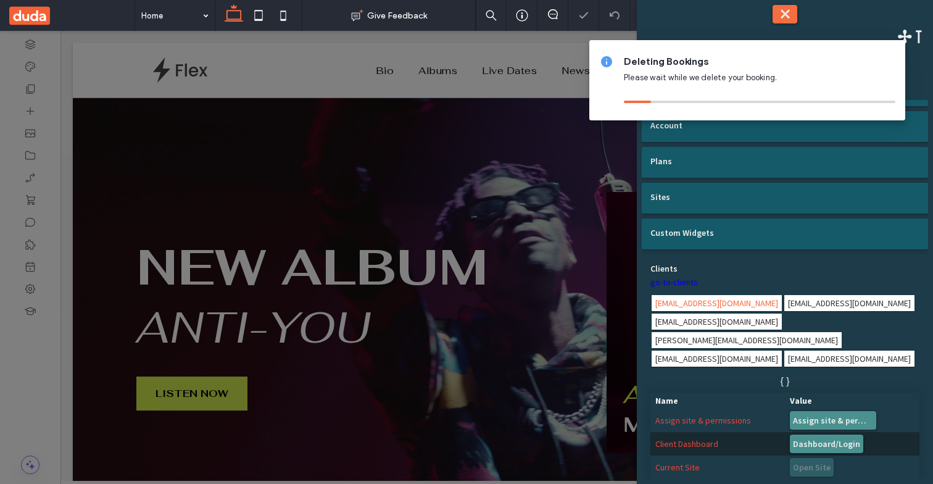
click at [796, 12] on button "⤬" at bounding box center [785, 14] width 25 height 19
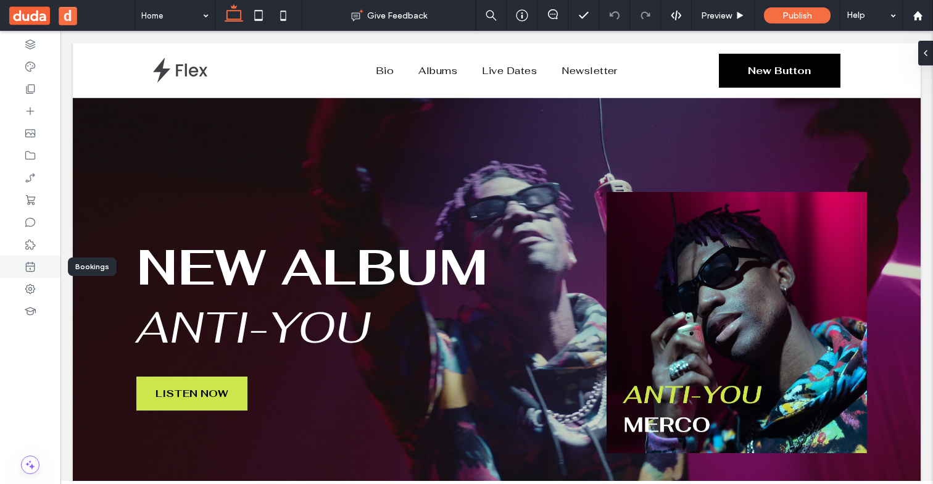
click at [48, 267] on div at bounding box center [30, 267] width 60 height 22
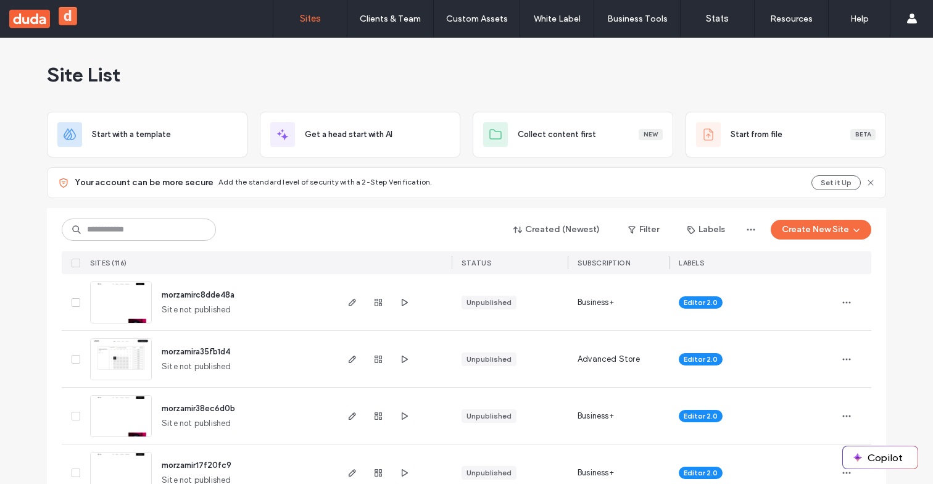
click at [377, 27] on div "Clients & Team" at bounding box center [391, 18] width 86 height 37
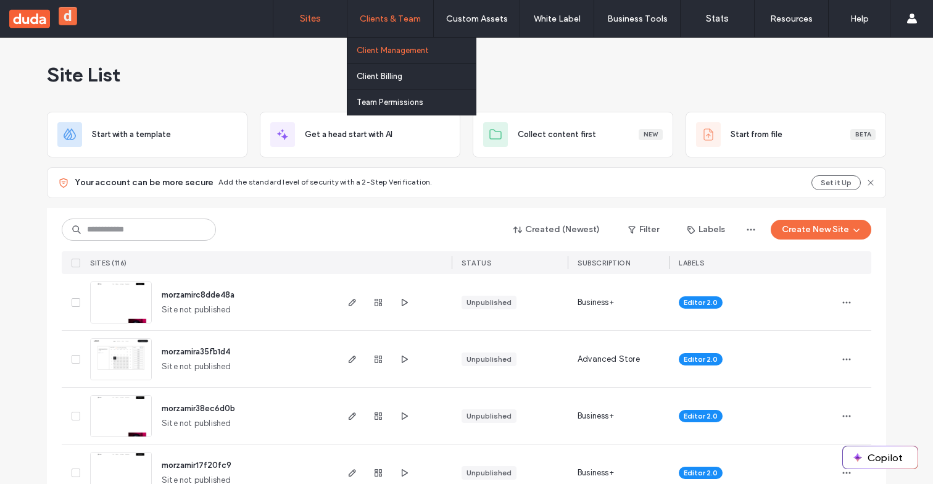
click at [392, 55] on link "Client Management" at bounding box center [416, 50] width 119 height 25
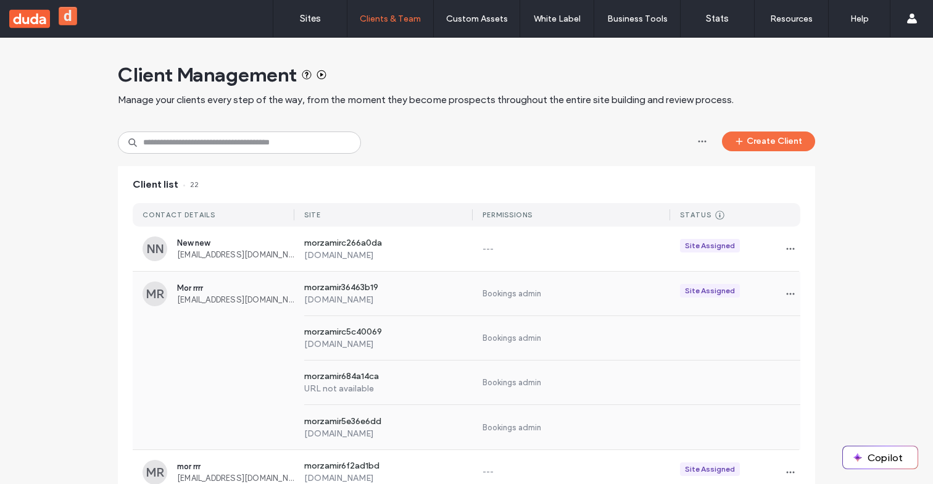
scroll to position [12, 0]
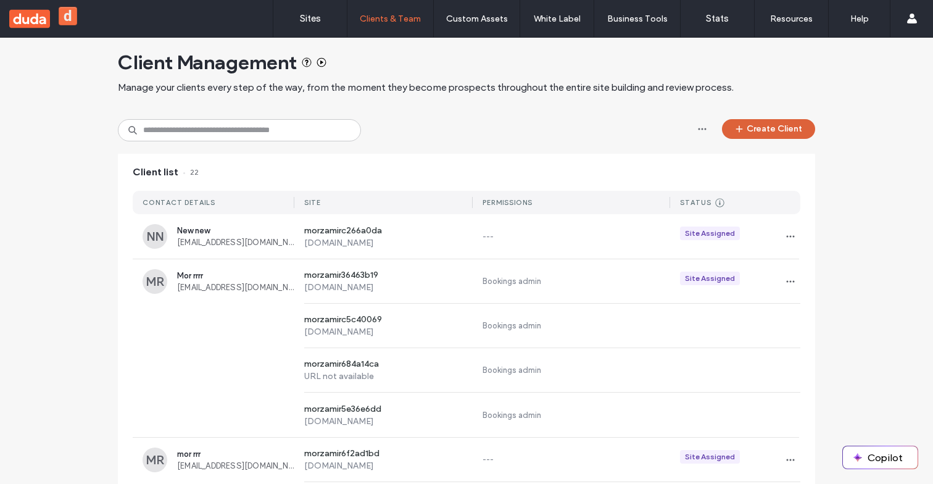
click at [772, 131] on button "Create Client" at bounding box center [768, 129] width 93 height 20
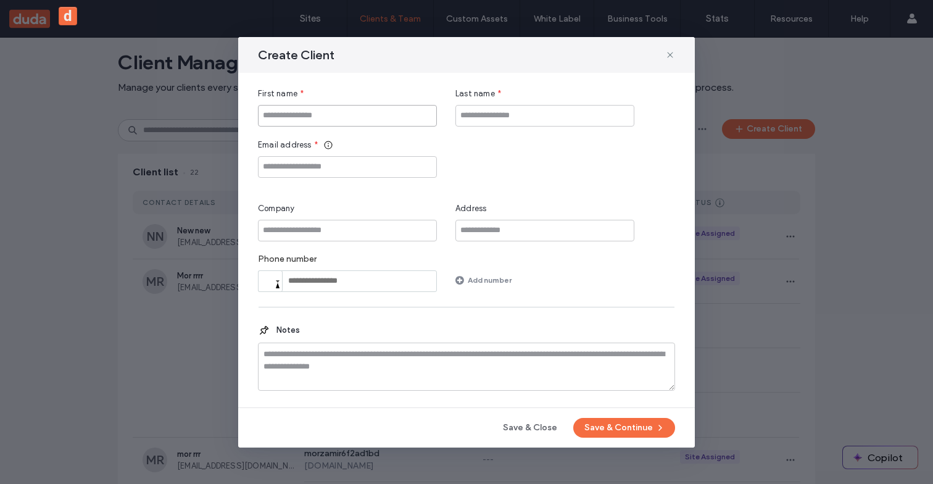
click at [363, 111] on input "First name" at bounding box center [347, 116] width 179 height 22
type input "*****"
click at [491, 115] on input "Last name" at bounding box center [545, 116] width 179 height 22
type input "****"
click at [604, 423] on button "Save & Continue" at bounding box center [624, 428] width 102 height 20
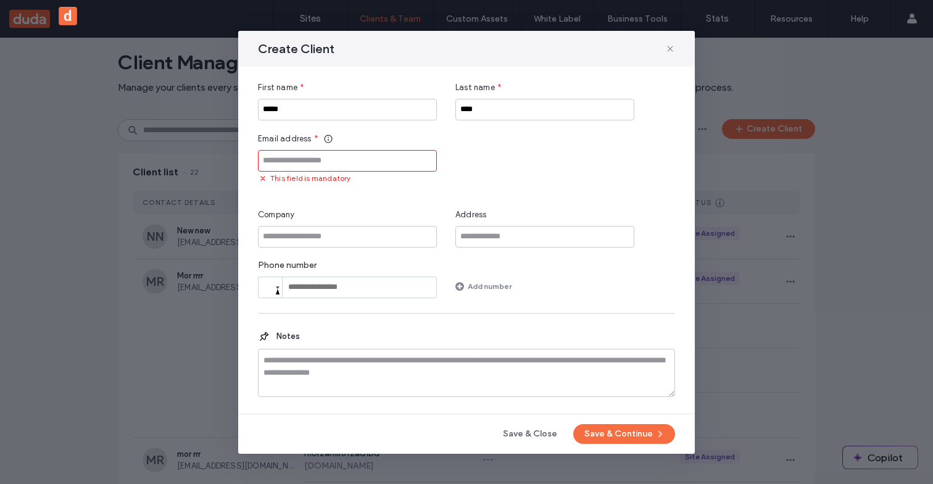
click at [310, 152] on input "Email address" at bounding box center [347, 161] width 179 height 22
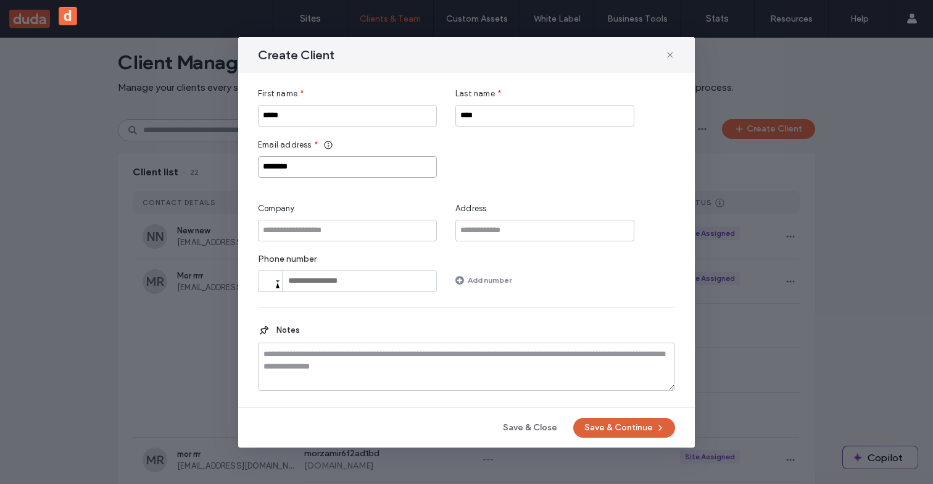
type input "********"
click at [646, 419] on div "Create Client First name * ***** Last name * **** Email address * ******** Comp…" at bounding box center [466, 242] width 457 height 410
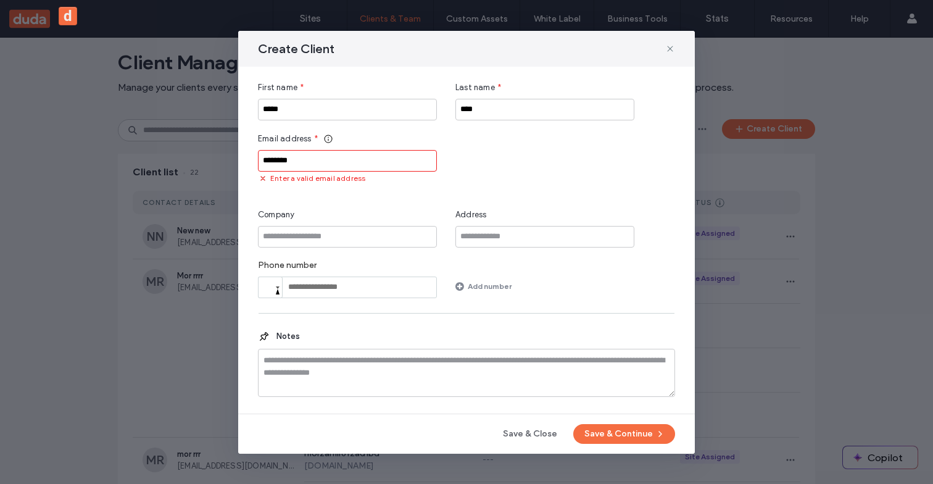
click at [279, 158] on input "********" at bounding box center [347, 161] width 179 height 22
click at [279, 158] on input "Email address" at bounding box center [347, 161] width 179 height 22
click at [282, 164] on input "Email address" at bounding box center [347, 161] width 179 height 22
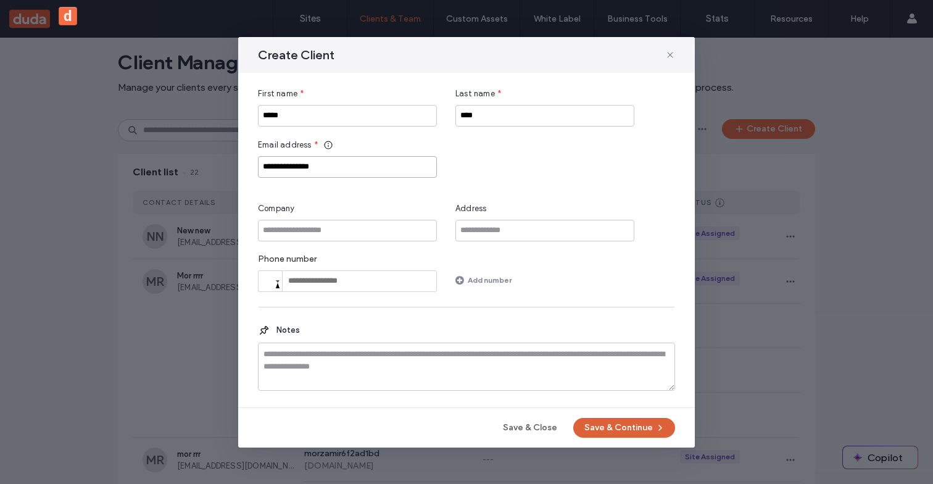
type input "**********"
click at [605, 425] on button "Save & Continue" at bounding box center [624, 428] width 102 height 20
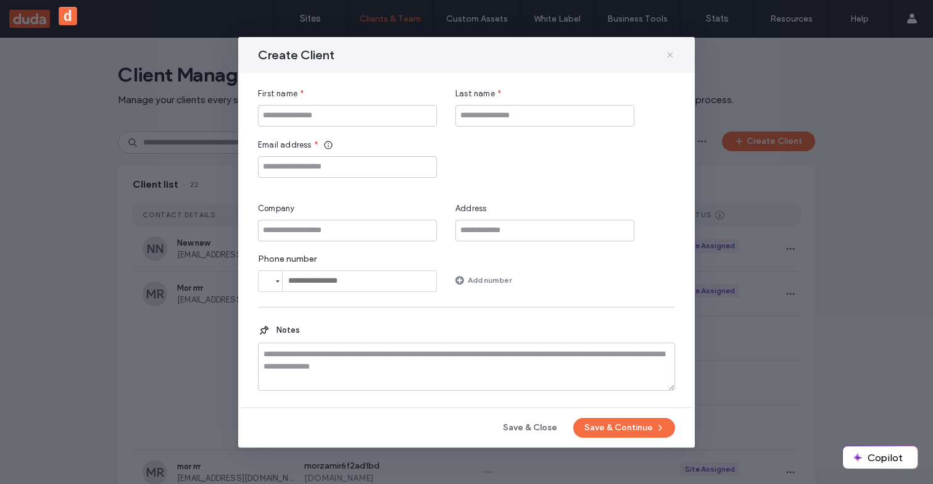
click at [670, 54] on use at bounding box center [670, 55] width 6 height 6
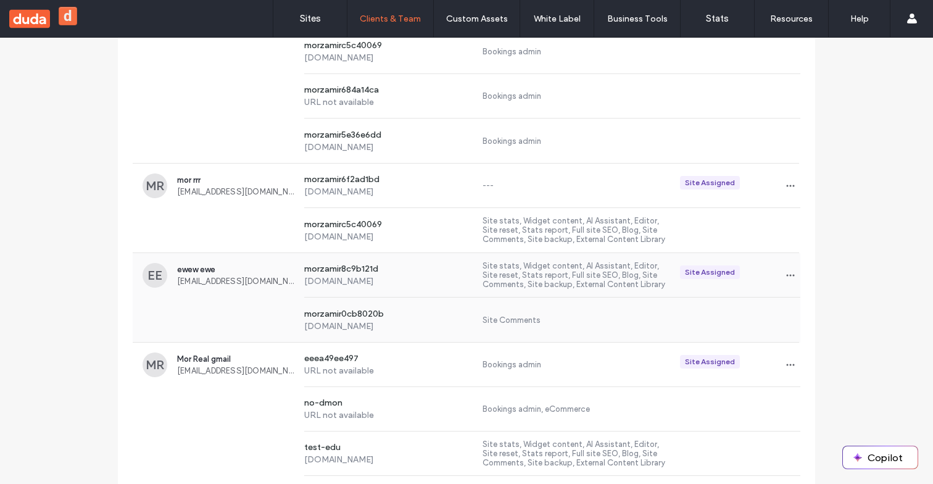
scroll to position [290, 0]
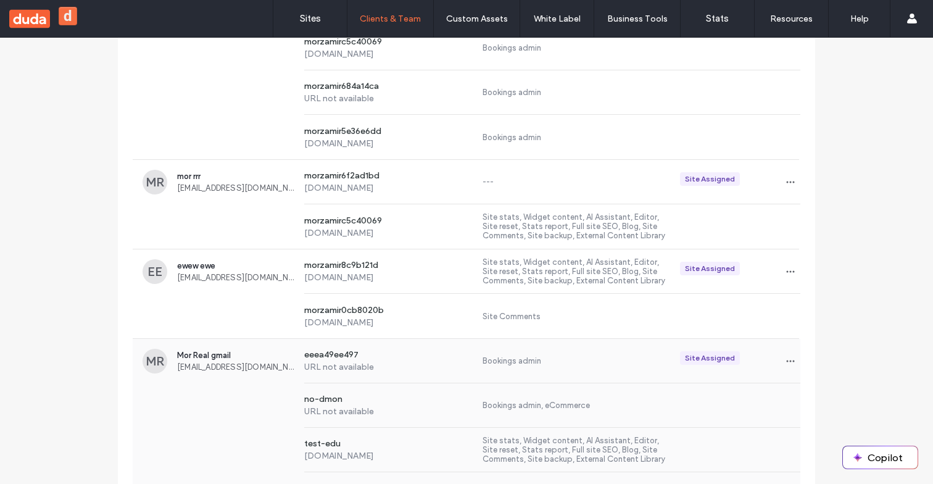
click at [192, 354] on span "Mor Real gmail" at bounding box center [235, 355] width 117 height 9
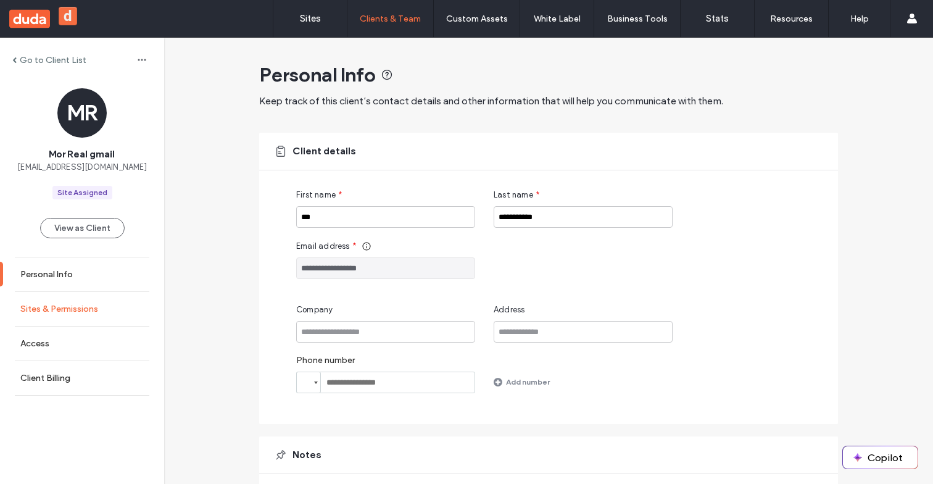
click at [90, 304] on label "Sites & Permissions" at bounding box center [59, 309] width 78 height 10
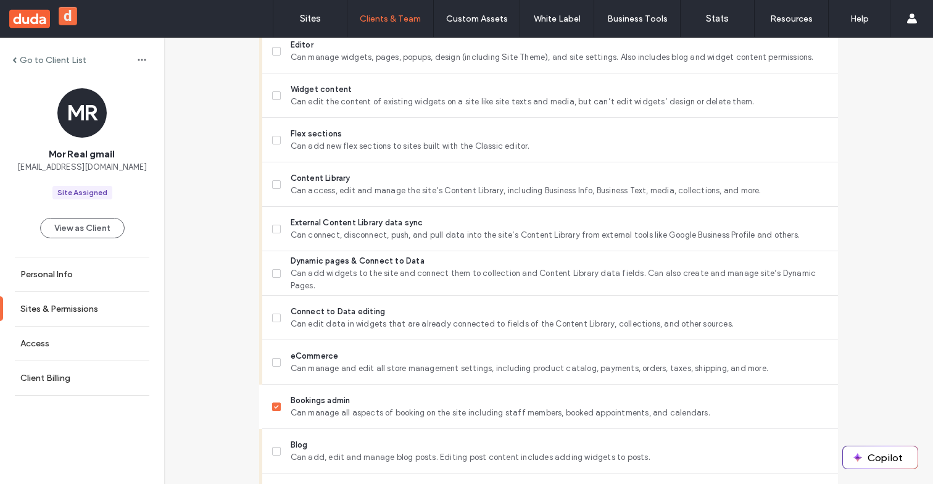
scroll to position [607, 0]
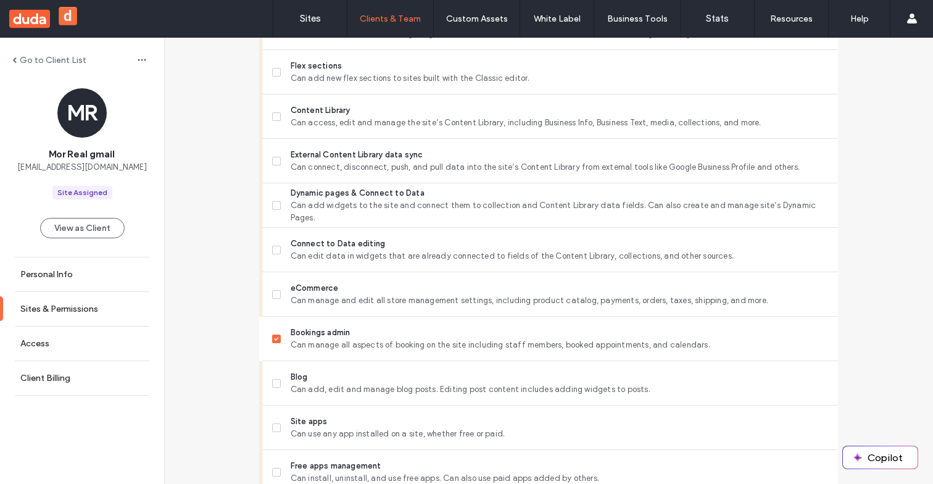
click at [272, 343] on span at bounding box center [276, 339] width 9 height 9
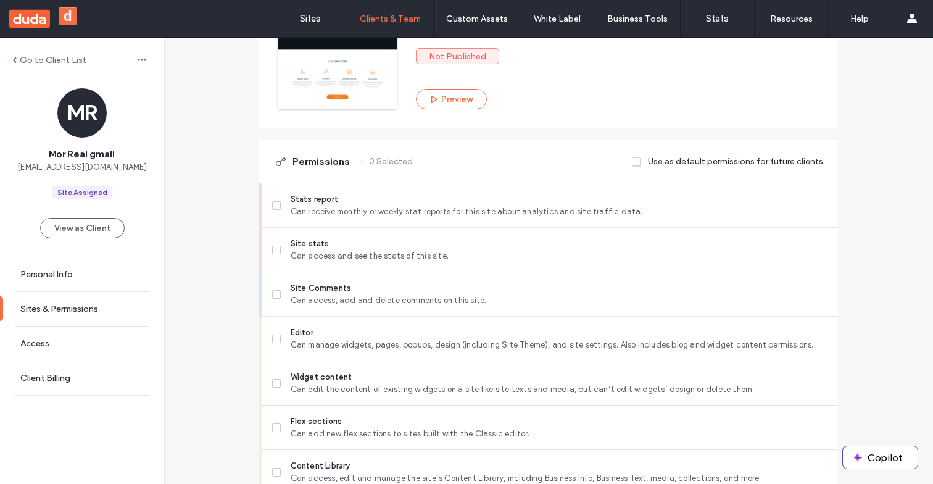
scroll to position [0, 0]
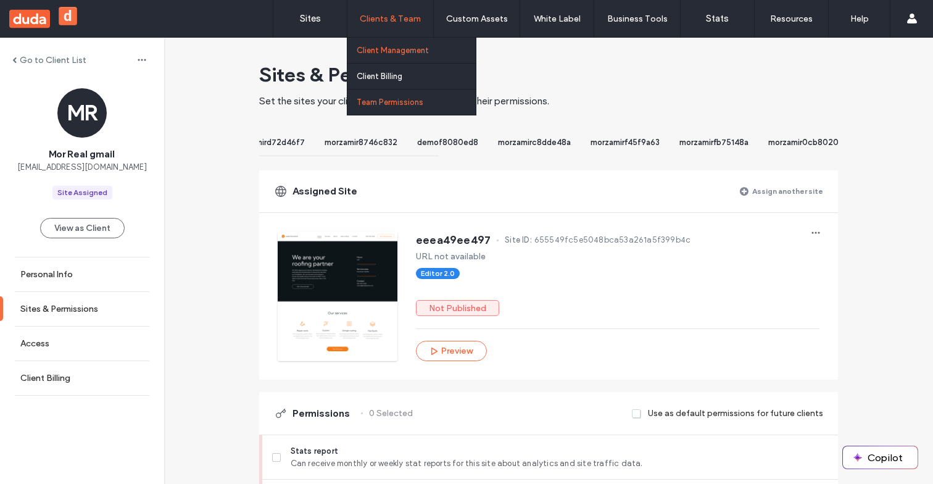
click at [381, 104] on label "Team Permissions" at bounding box center [390, 102] width 67 height 9
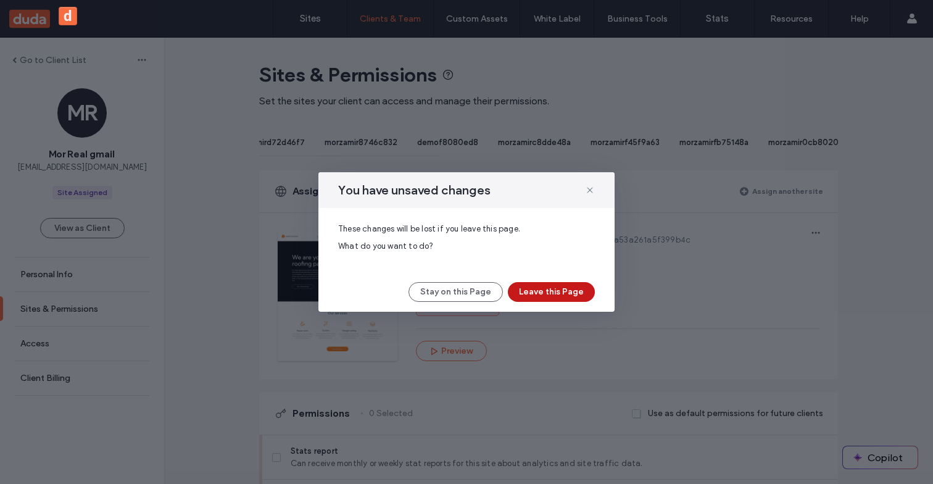
click at [552, 285] on button "Leave this Page" at bounding box center [551, 292] width 87 height 20
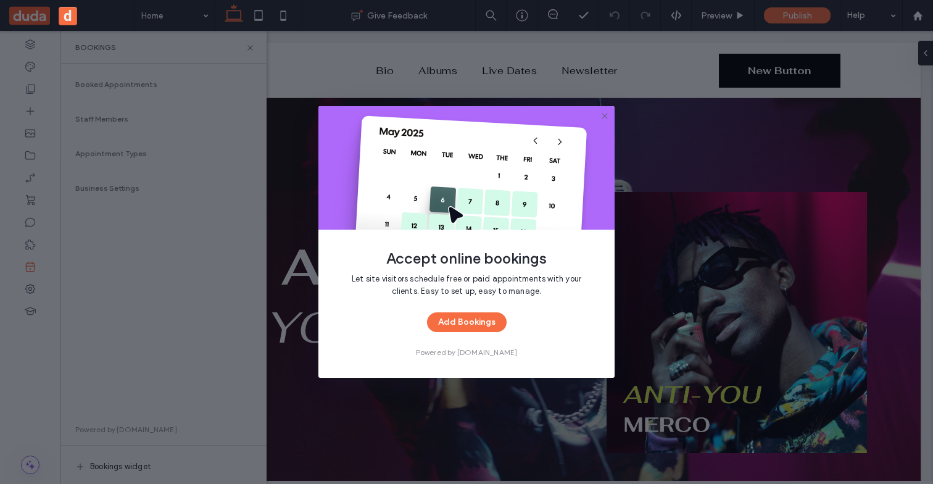
click at [444, 323] on button "Add Bookings" at bounding box center [467, 322] width 80 height 20
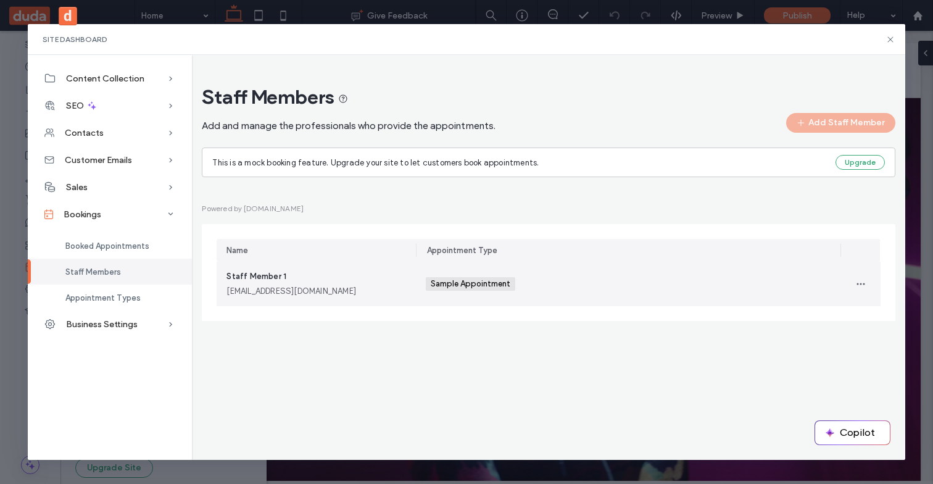
click at [564, 296] on div "Sample Appointment +0 Sample Appointment +0" at bounding box center [629, 284] width 406 height 44
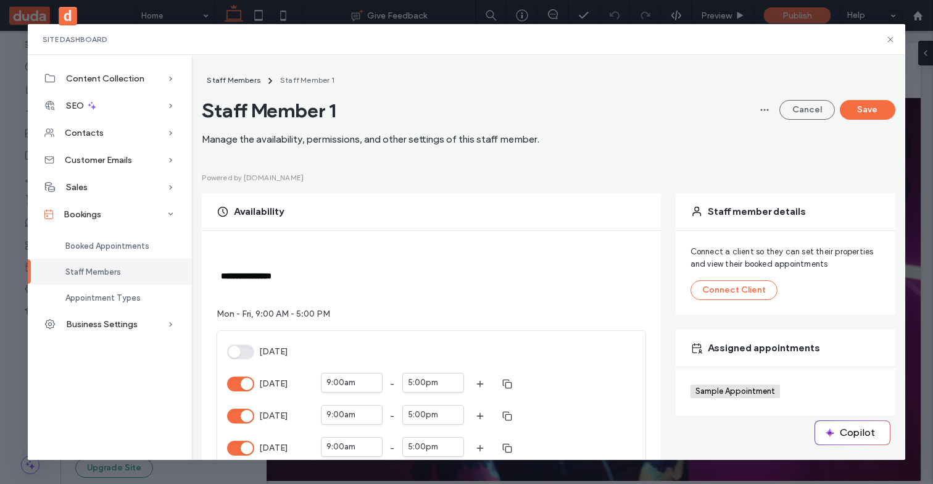
scroll to position [7, 0]
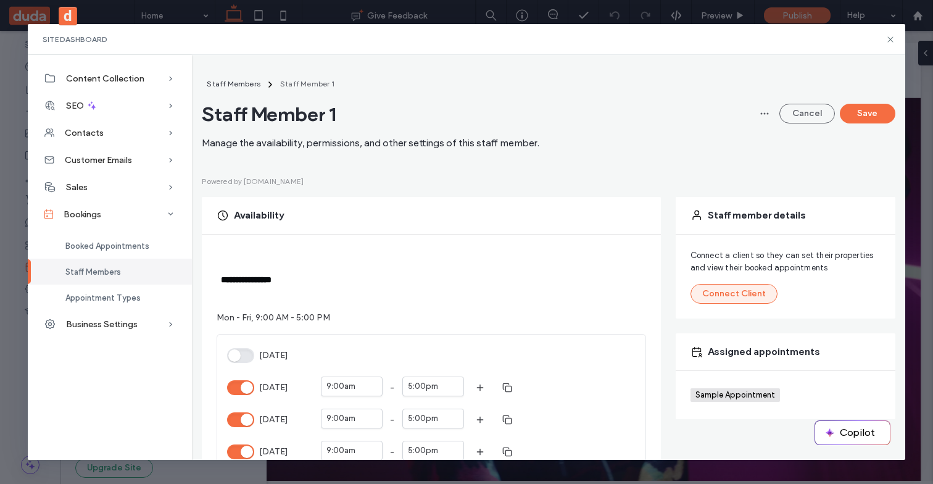
click at [735, 288] on button "Connect Client" at bounding box center [734, 294] width 87 height 20
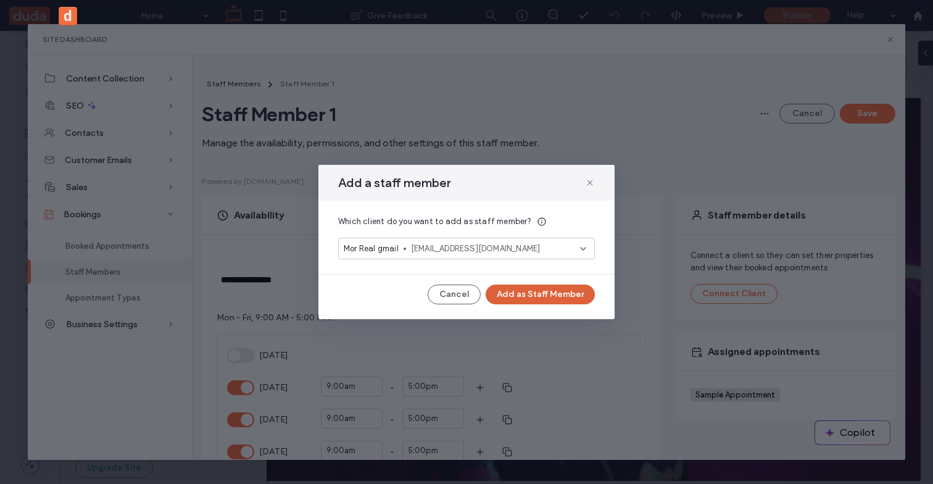
click at [511, 291] on button "Add as Staff Member" at bounding box center [540, 295] width 109 height 20
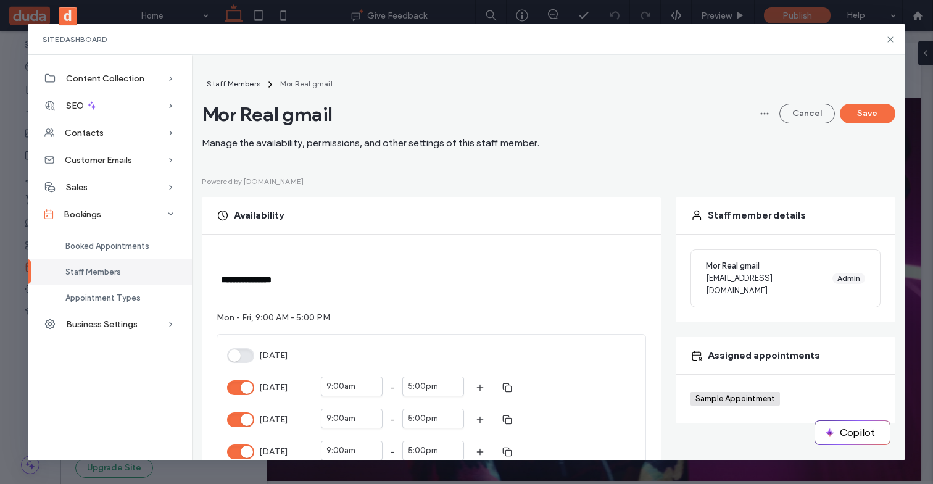
click at [850, 274] on span "Admin" at bounding box center [849, 278] width 23 height 11
click at [819, 274] on div "Mor Real gmail [EMAIL_ADDRESS][DOMAIN_NAME] Admin" at bounding box center [786, 278] width 190 height 58
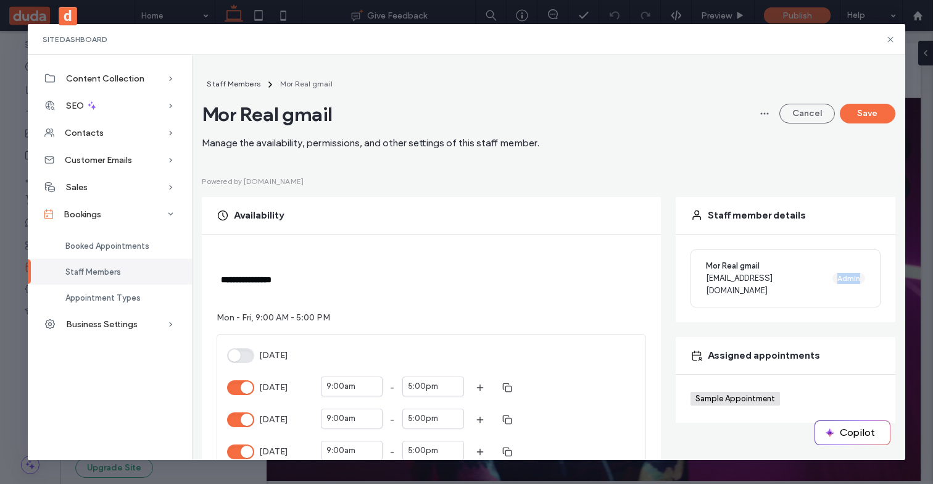
click at [819, 274] on div "Mor Real gmail [EMAIL_ADDRESS][DOMAIN_NAME] Admin" at bounding box center [786, 278] width 190 height 58
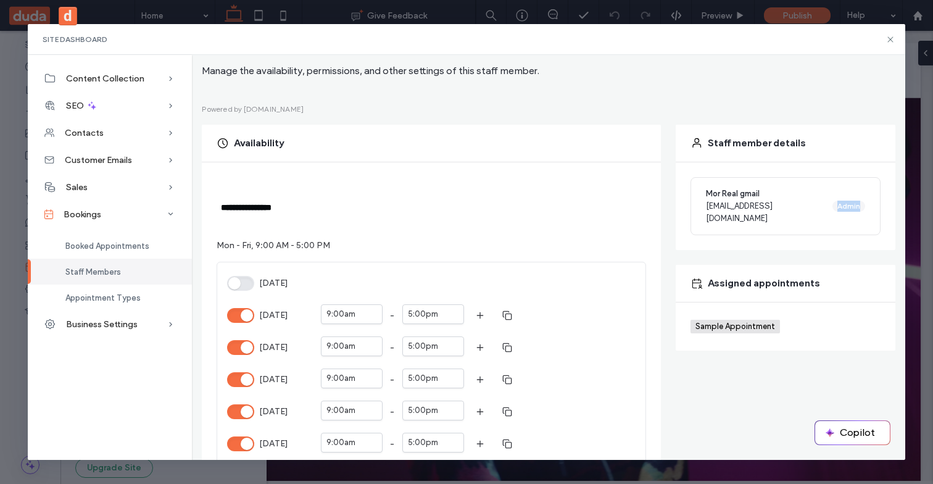
scroll to position [0, 0]
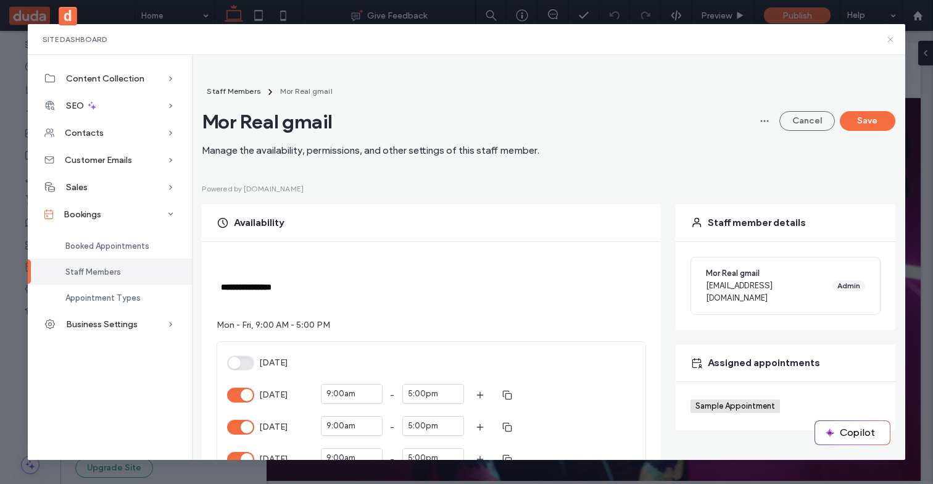
click at [890, 43] on icon at bounding box center [891, 40] width 10 height 10
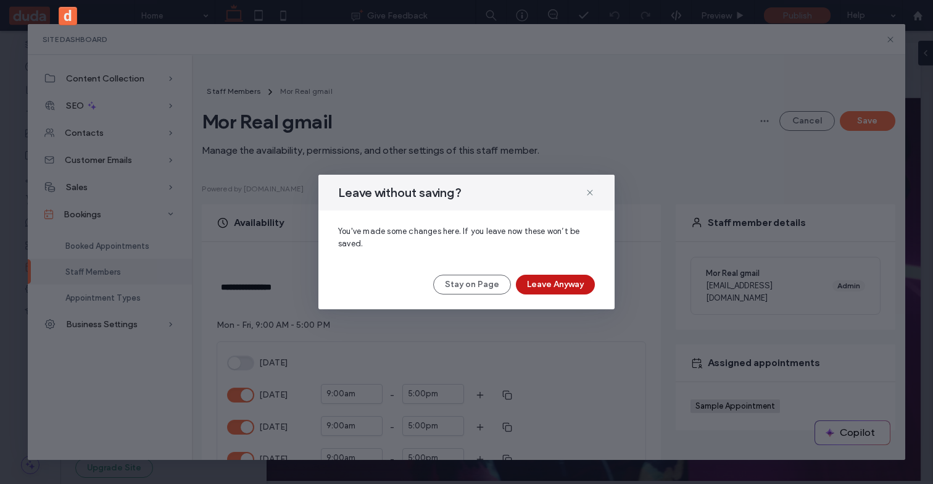
click at [555, 289] on button "Leave Anyway" at bounding box center [555, 285] width 79 height 20
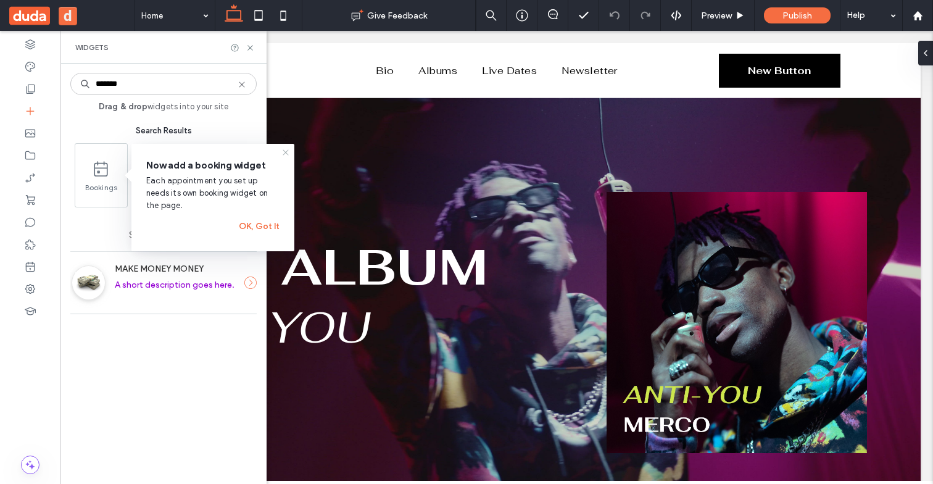
click at [285, 156] on icon at bounding box center [286, 153] width 10 height 10
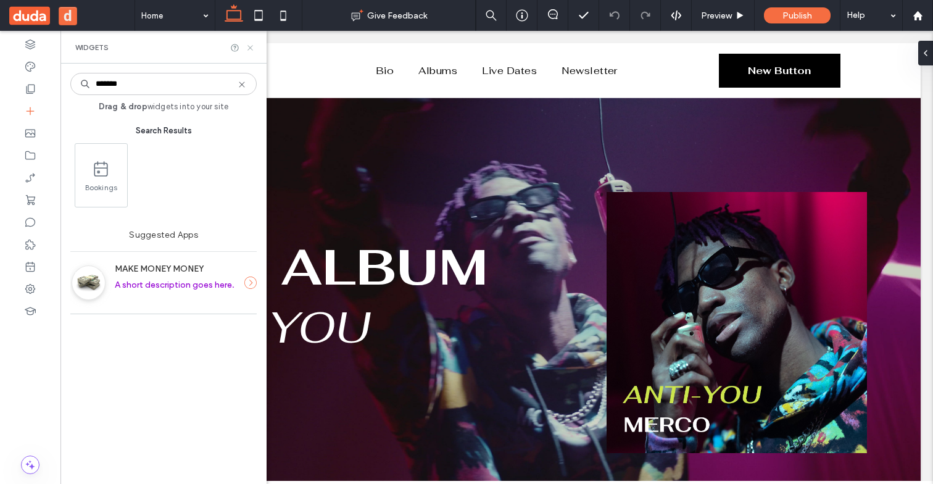
click at [254, 47] on icon at bounding box center [250, 47] width 9 height 9
